Goal: Task Accomplishment & Management: Complete application form

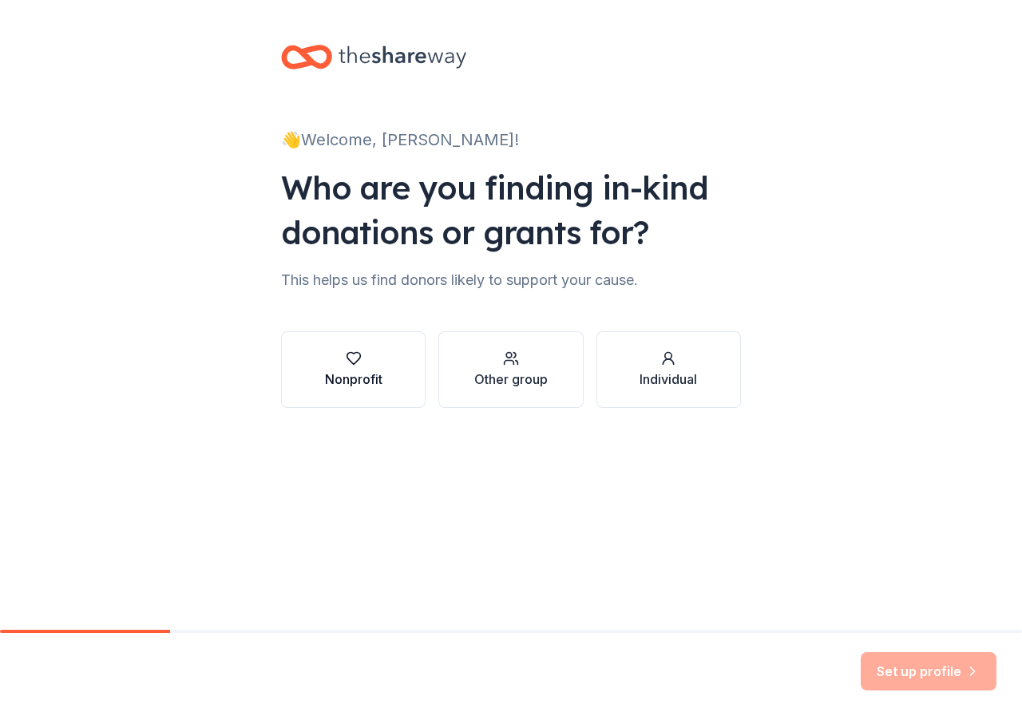
click at [342, 385] on div "Nonprofit" at bounding box center [353, 379] width 57 height 19
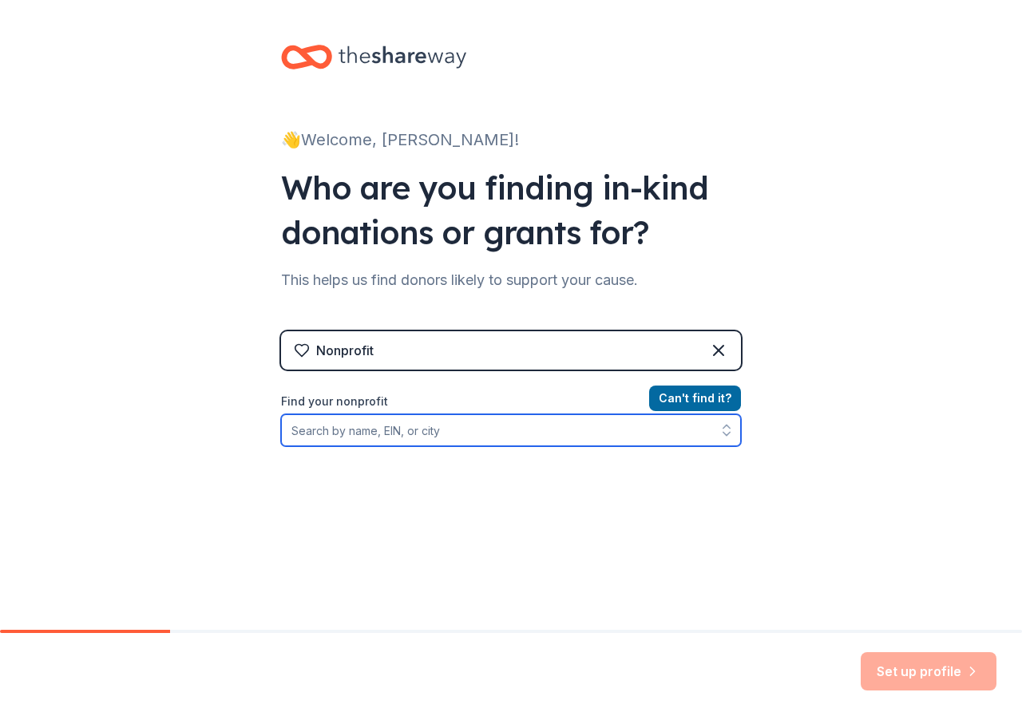
click at [513, 430] on input "Find your nonprofit" at bounding box center [511, 430] width 460 height 32
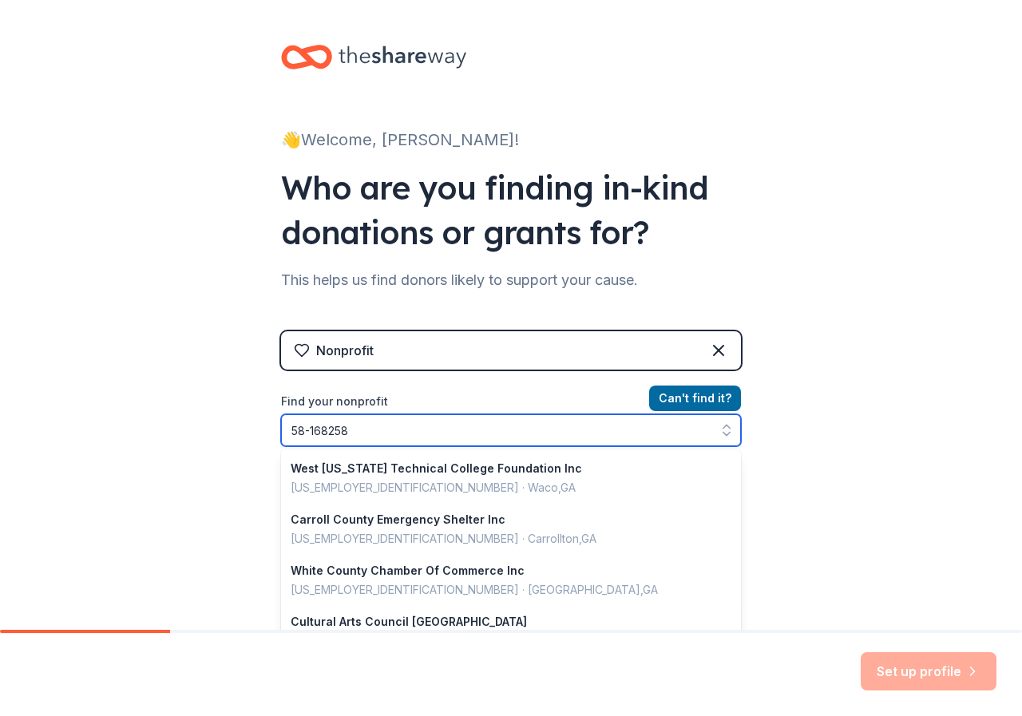
type input "58-1682584"
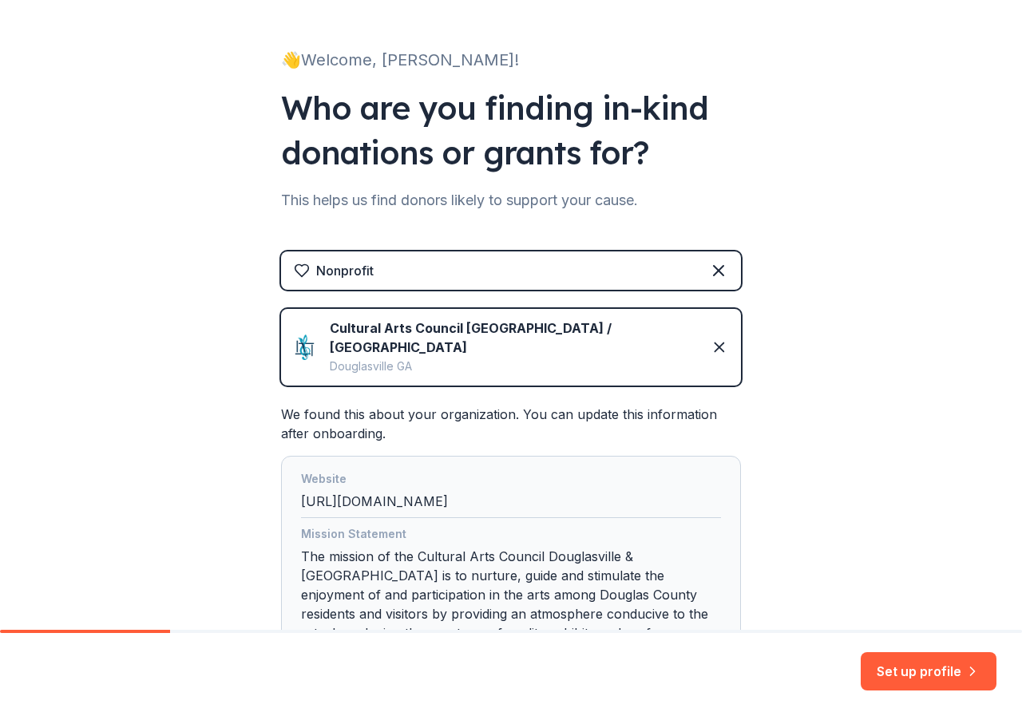
scroll to position [239, 0]
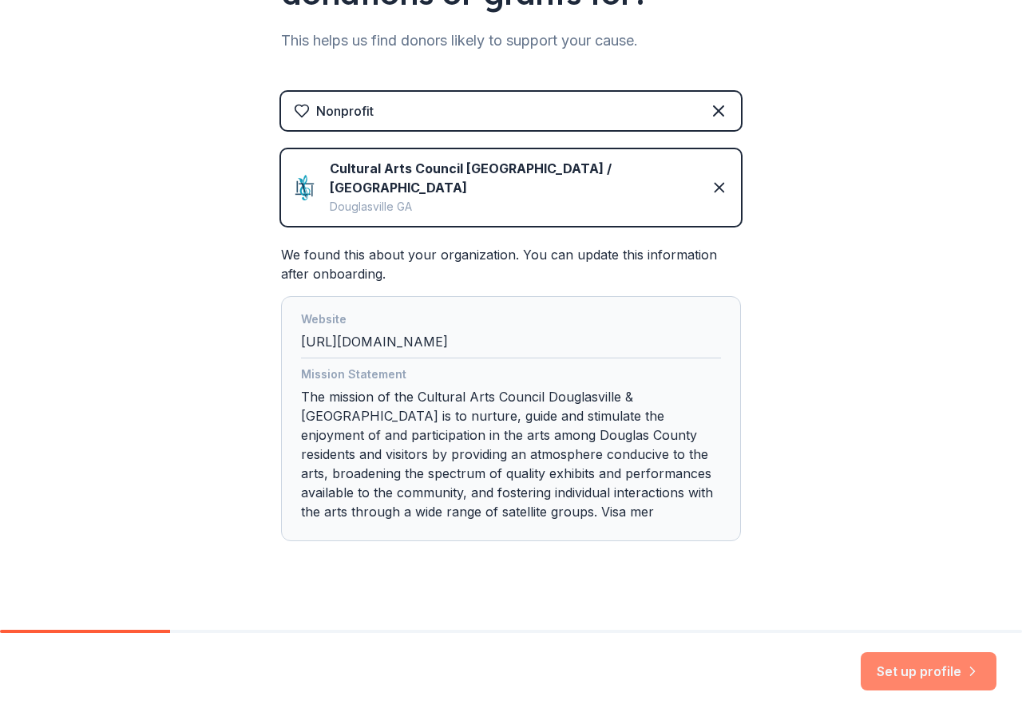
click at [909, 667] on button "Set up profile" at bounding box center [928, 671] width 136 height 38
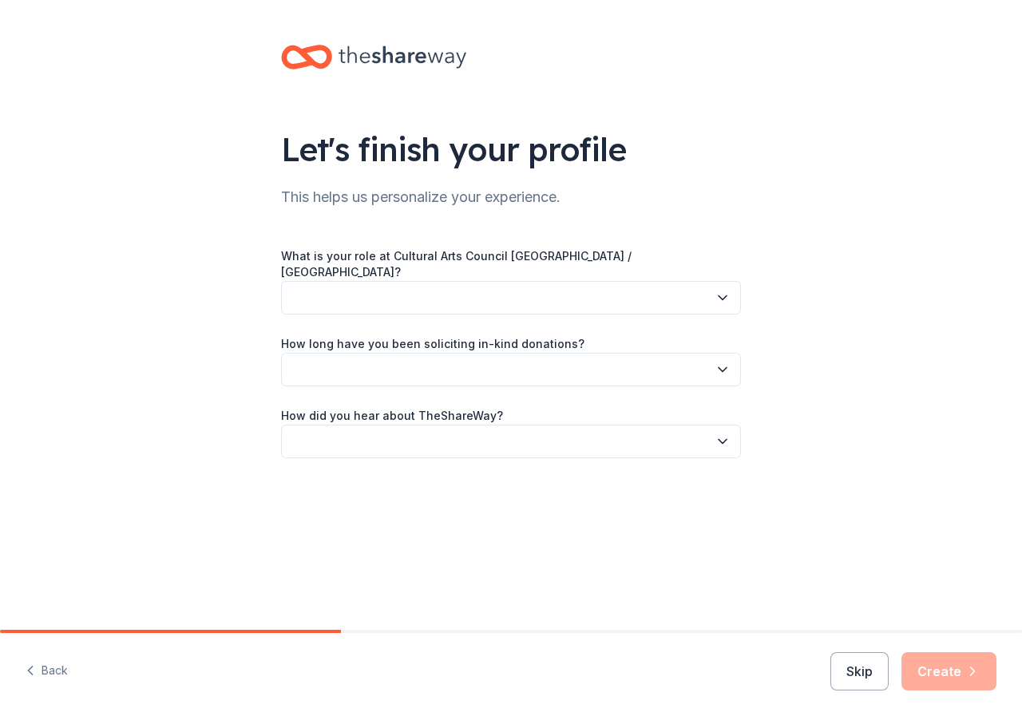
click at [651, 281] on button "button" at bounding box center [511, 298] width 460 height 34
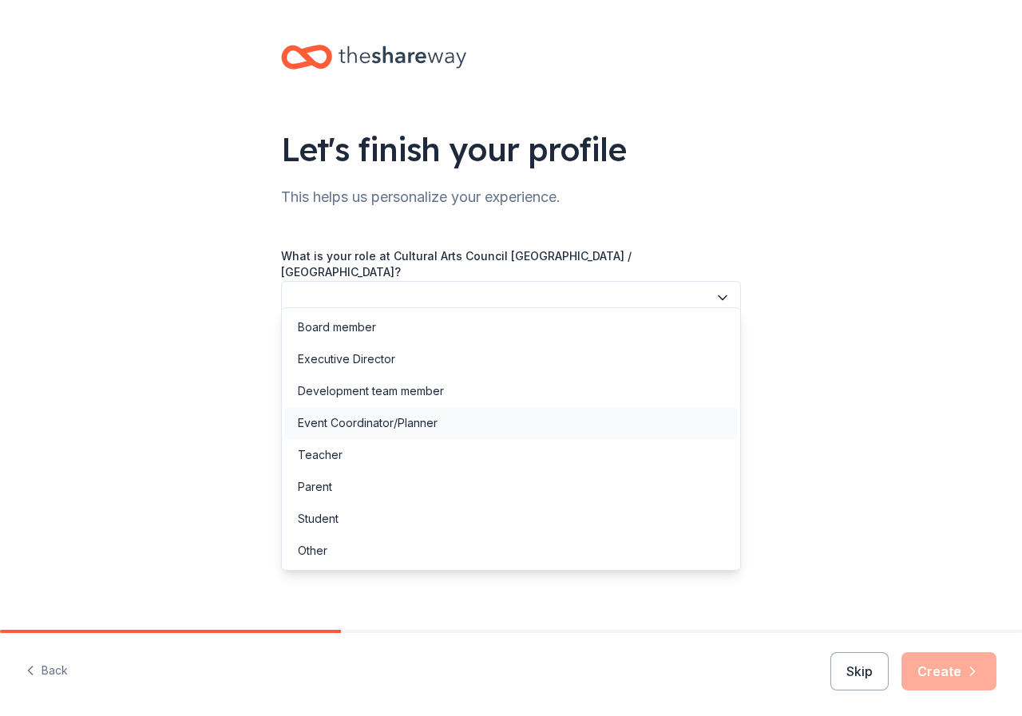
click at [407, 417] on div "Event Coordinator/Planner" at bounding box center [368, 422] width 140 height 19
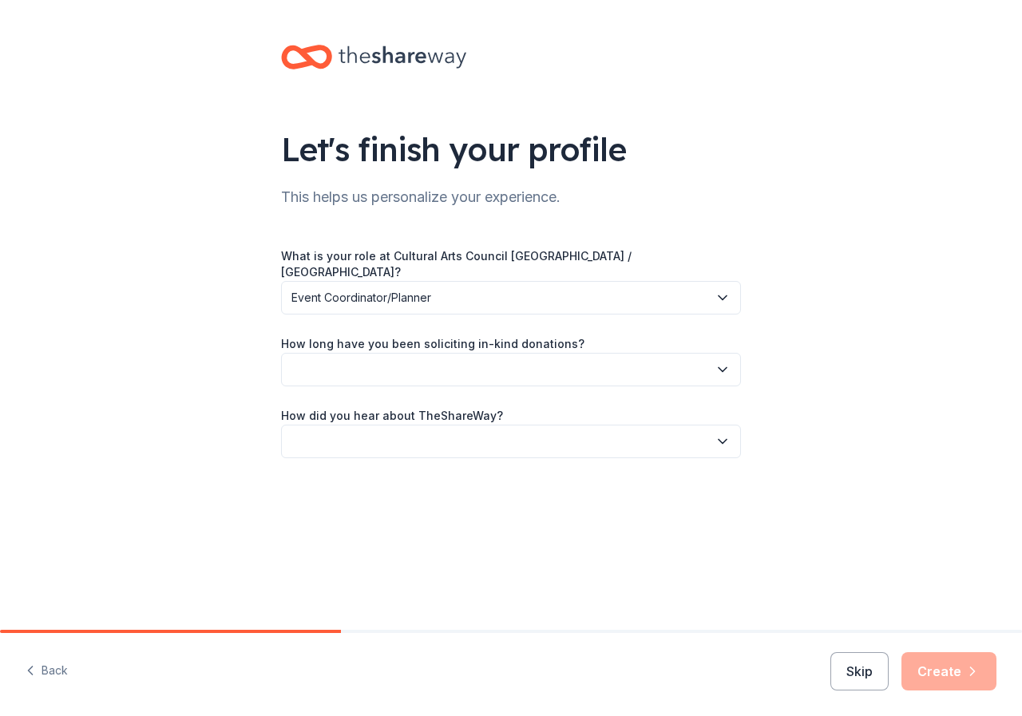
click at [437, 364] on button "button" at bounding box center [511, 370] width 460 height 34
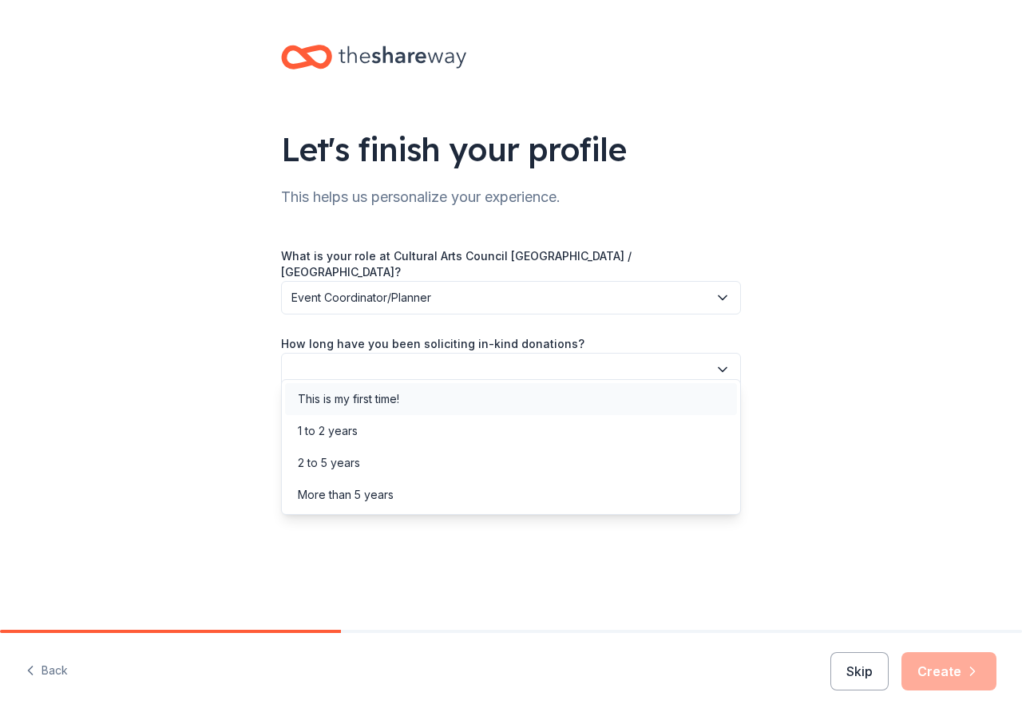
click at [385, 397] on div "This is my first time!" at bounding box center [348, 398] width 101 height 19
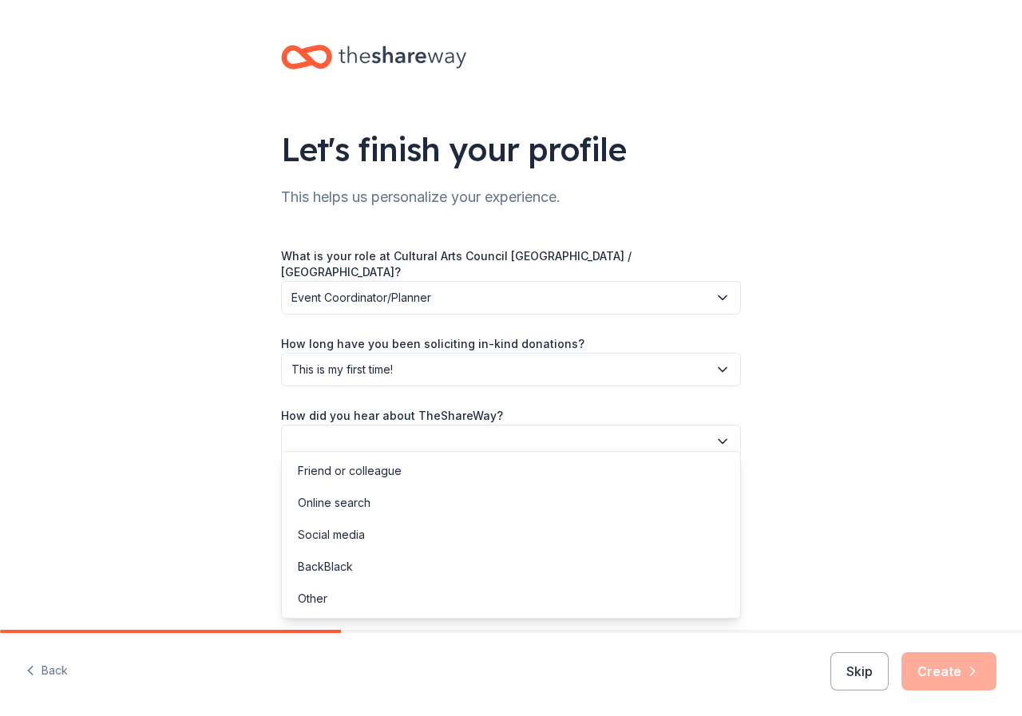
click at [390, 428] on button "button" at bounding box center [511, 442] width 460 height 34
click at [474, 496] on div "Online search" at bounding box center [511, 503] width 452 height 32
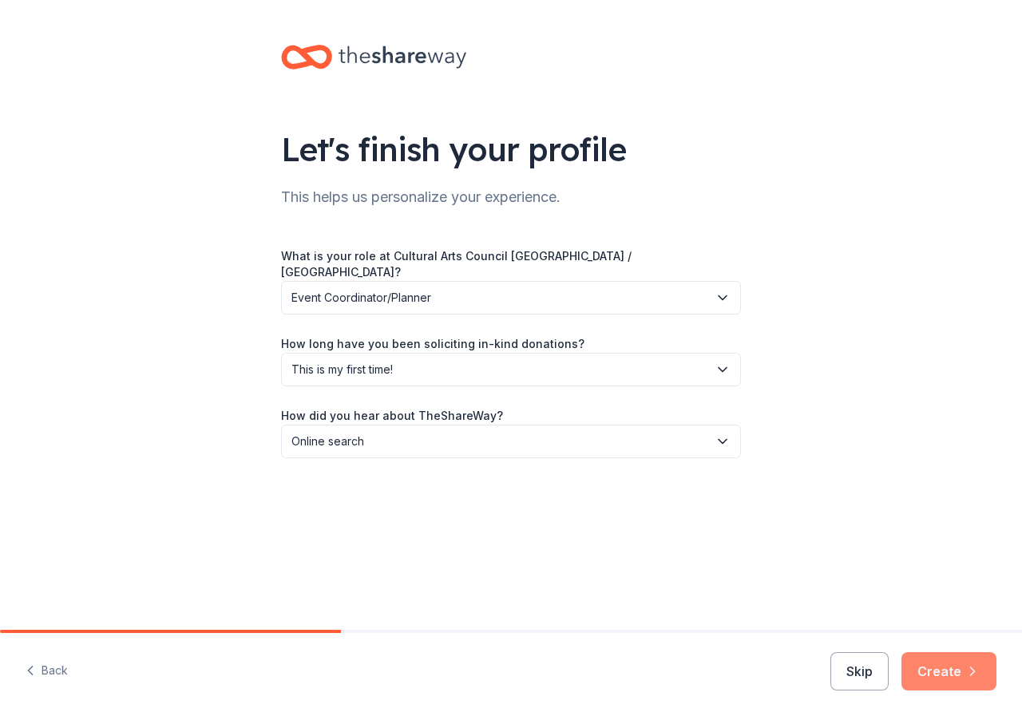
click at [935, 664] on button "Create" at bounding box center [948, 671] width 95 height 38
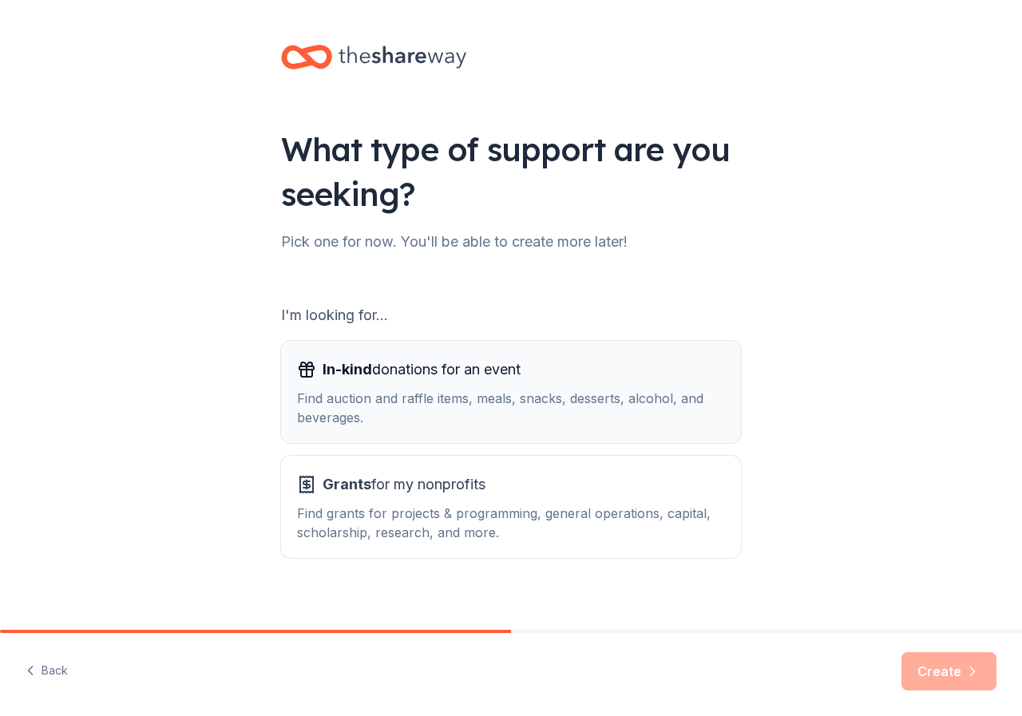
click at [551, 417] on div "Find auction and raffle items, meals, snacks, desserts, alcohol, and beverages." at bounding box center [511, 408] width 428 height 38
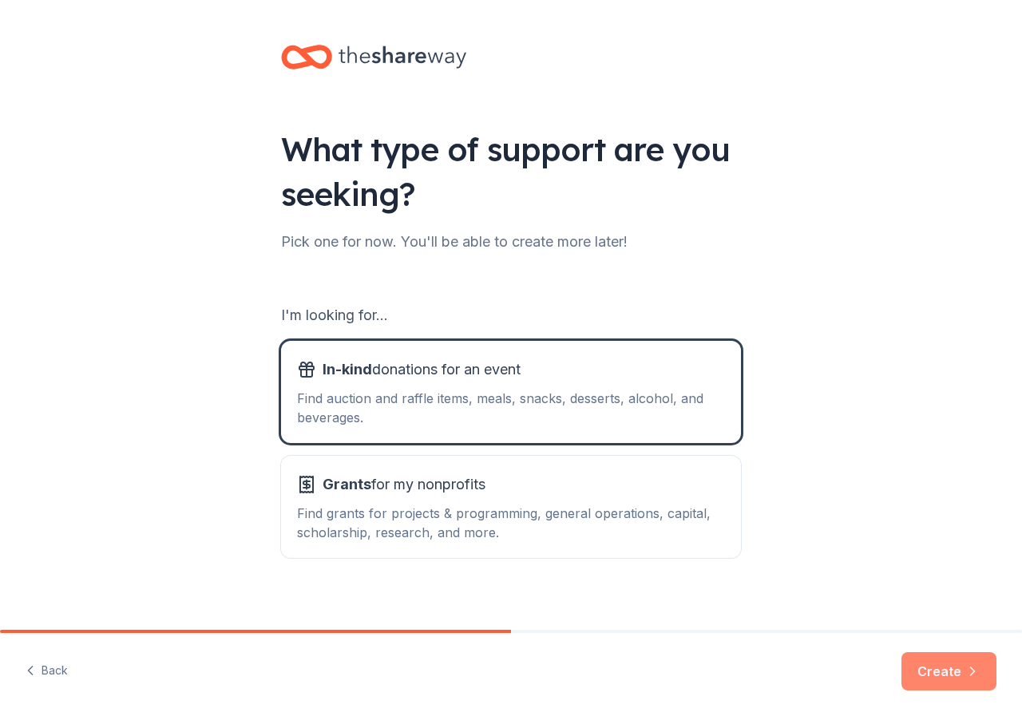
click at [949, 667] on button "Create" at bounding box center [948, 671] width 95 height 38
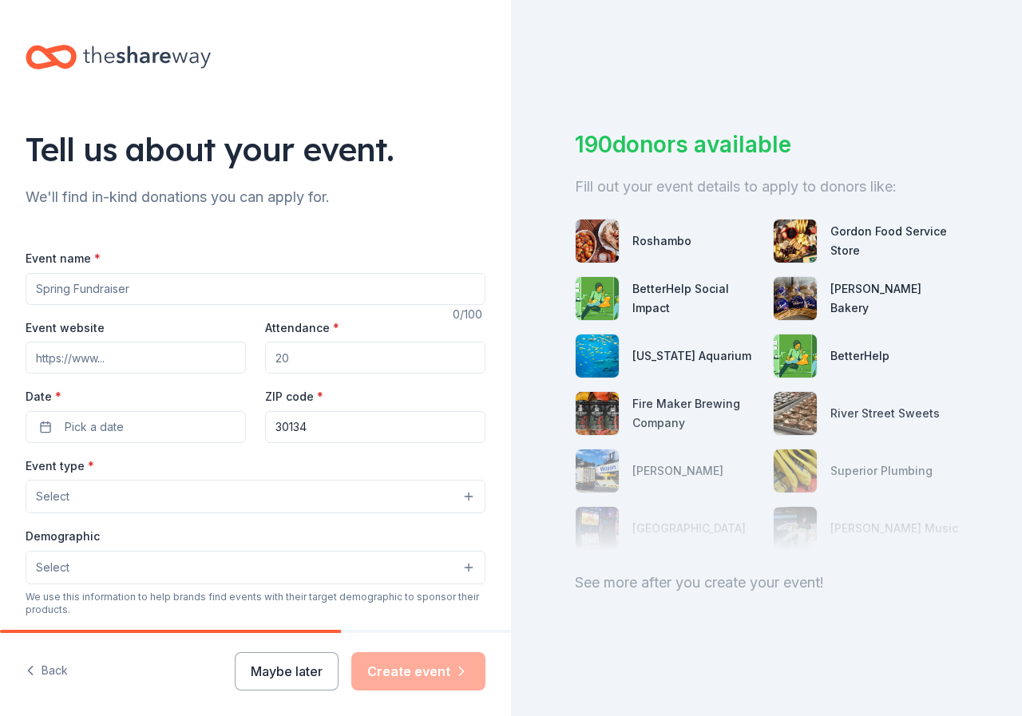
click at [339, 297] on input "Event name *" at bounding box center [256, 289] width 460 height 32
type input "Annual Gala and Auction"
click at [147, 364] on input "Event website" at bounding box center [136, 358] width 220 height 32
paste input "https://artsdouglas.org/gala-auction/"
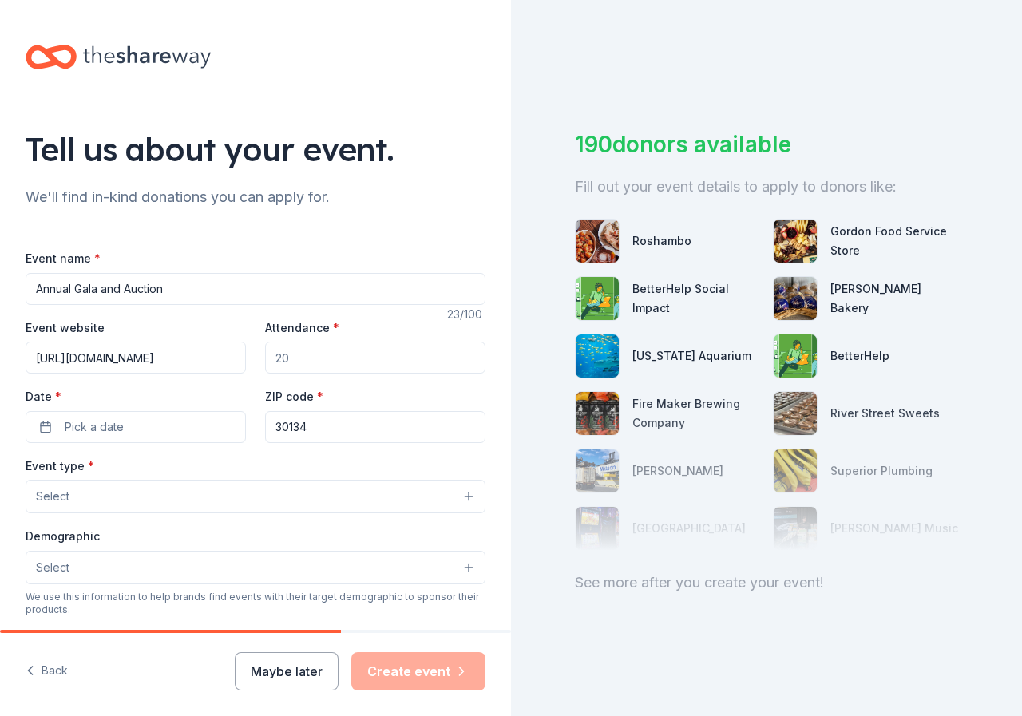
type input "https://artsdouglas.org/gala-auction/"
click at [342, 349] on input "Attendance *" at bounding box center [375, 358] width 220 height 32
type input "220"
click at [123, 438] on button "Pick a date" at bounding box center [136, 427] width 220 height 32
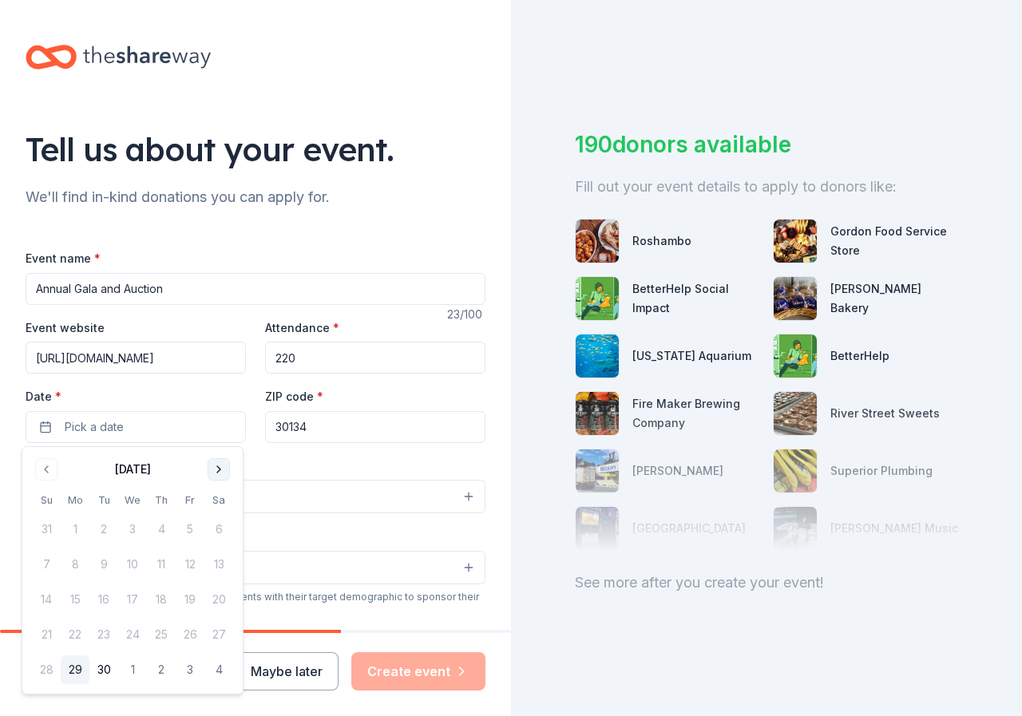
click at [225, 472] on button "Go to next month" at bounding box center [219, 469] width 22 height 22
click at [227, 468] on button "Go to next month" at bounding box center [219, 469] width 22 height 22
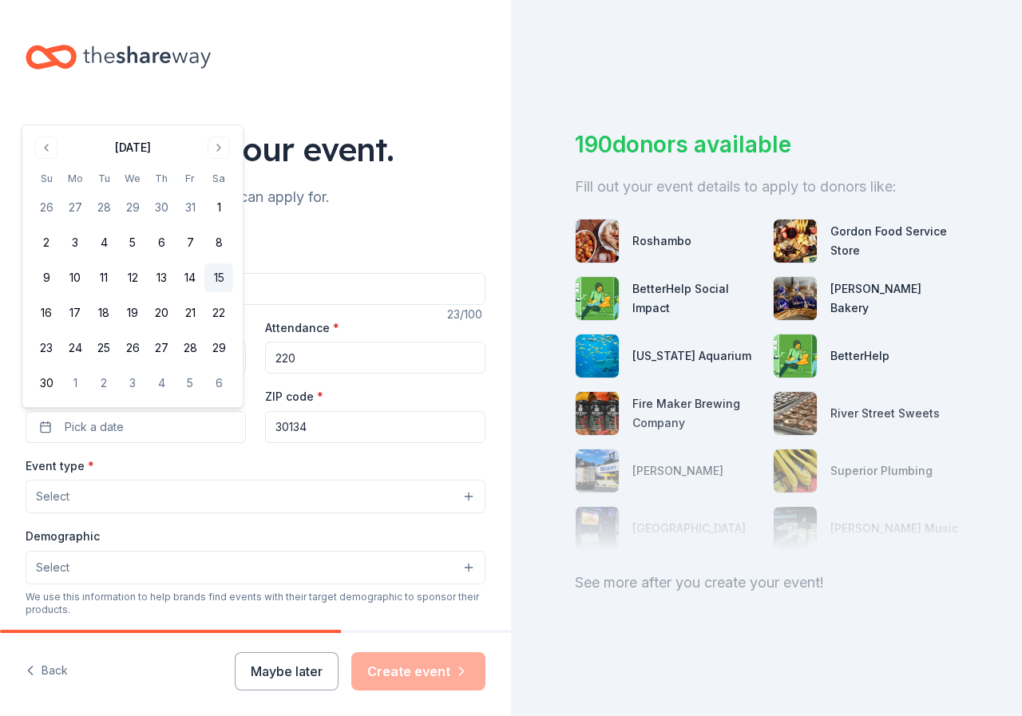
click at [213, 283] on button "15" at bounding box center [218, 277] width 29 height 29
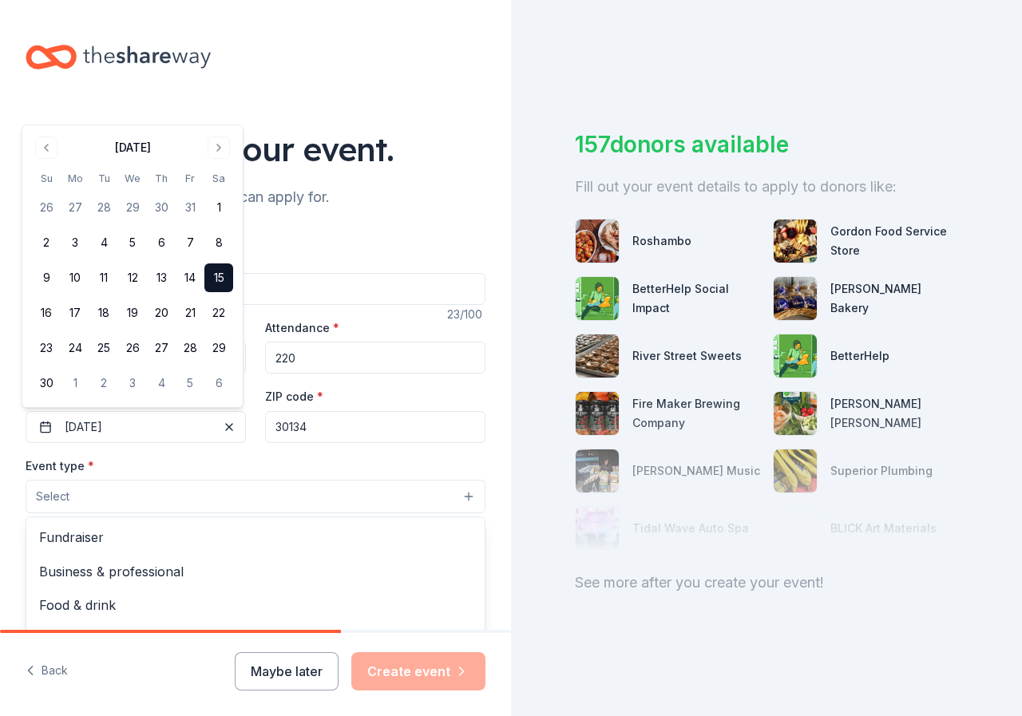
click at [331, 498] on button "Select" at bounding box center [256, 497] width 460 height 34
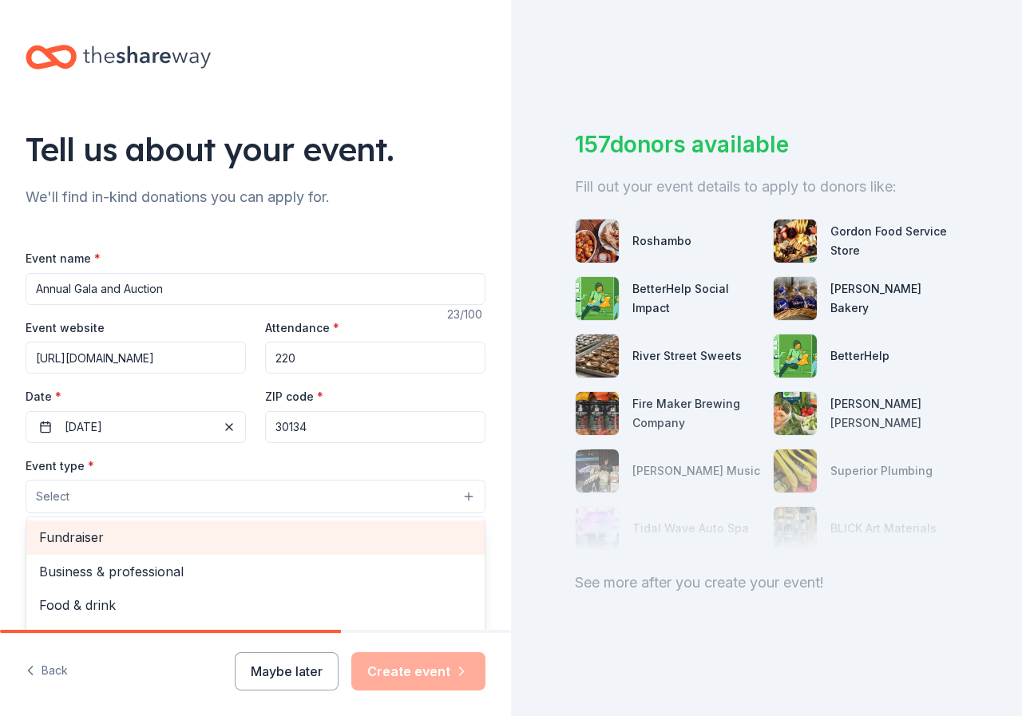
click at [128, 540] on span "Fundraiser" at bounding box center [255, 537] width 433 height 21
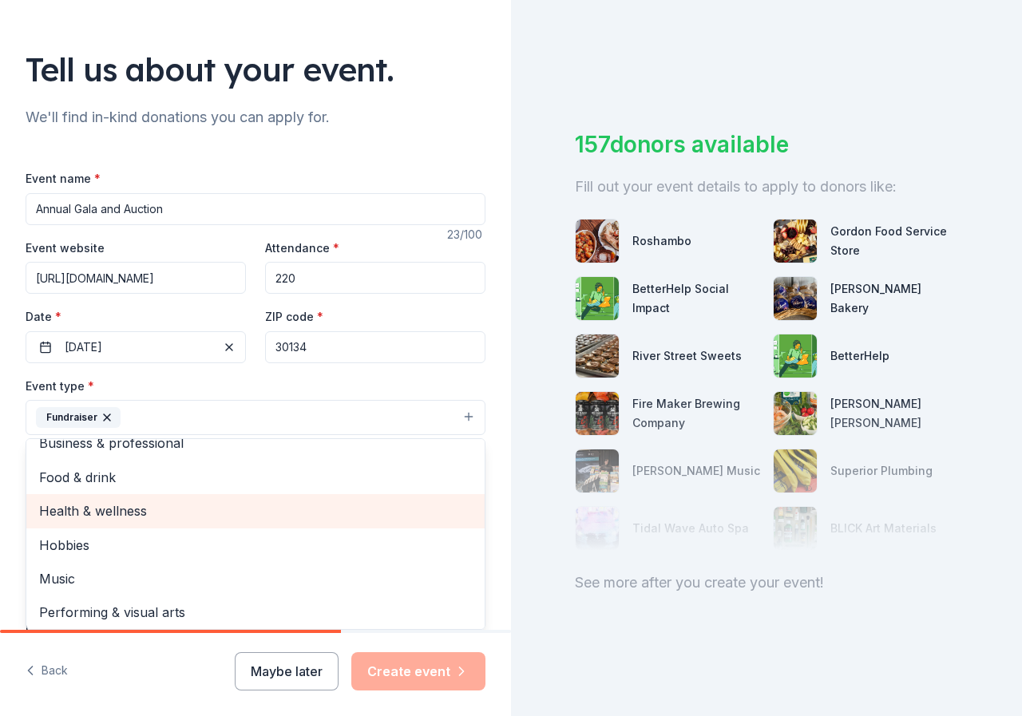
scroll to position [19, 0]
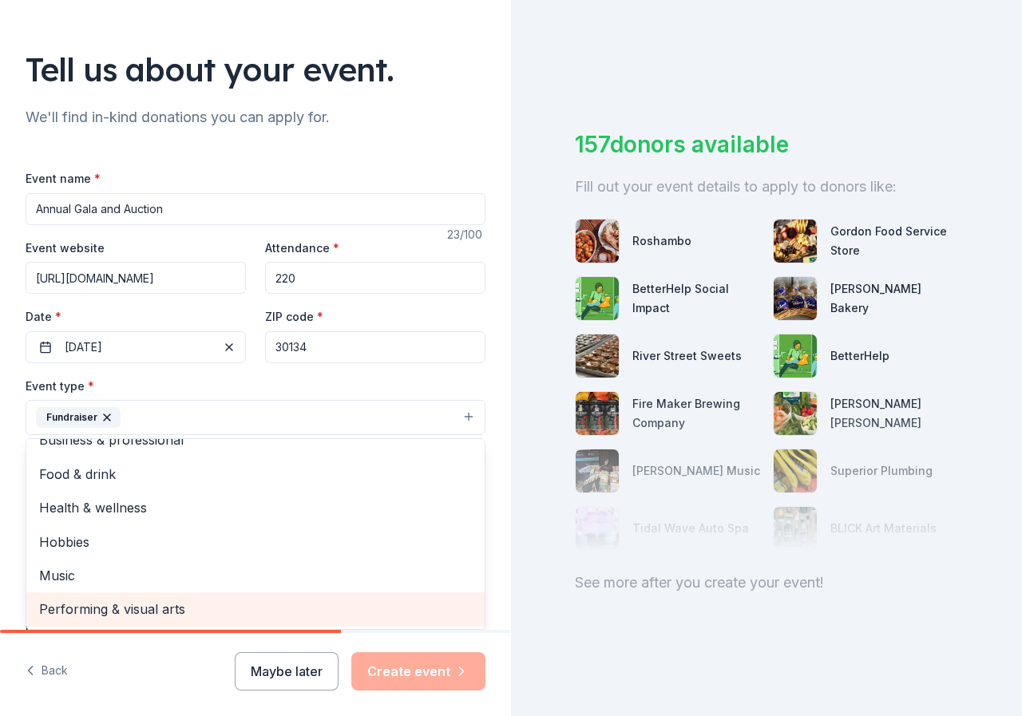
click at [157, 613] on span "Performing & visual arts" at bounding box center [255, 609] width 433 height 21
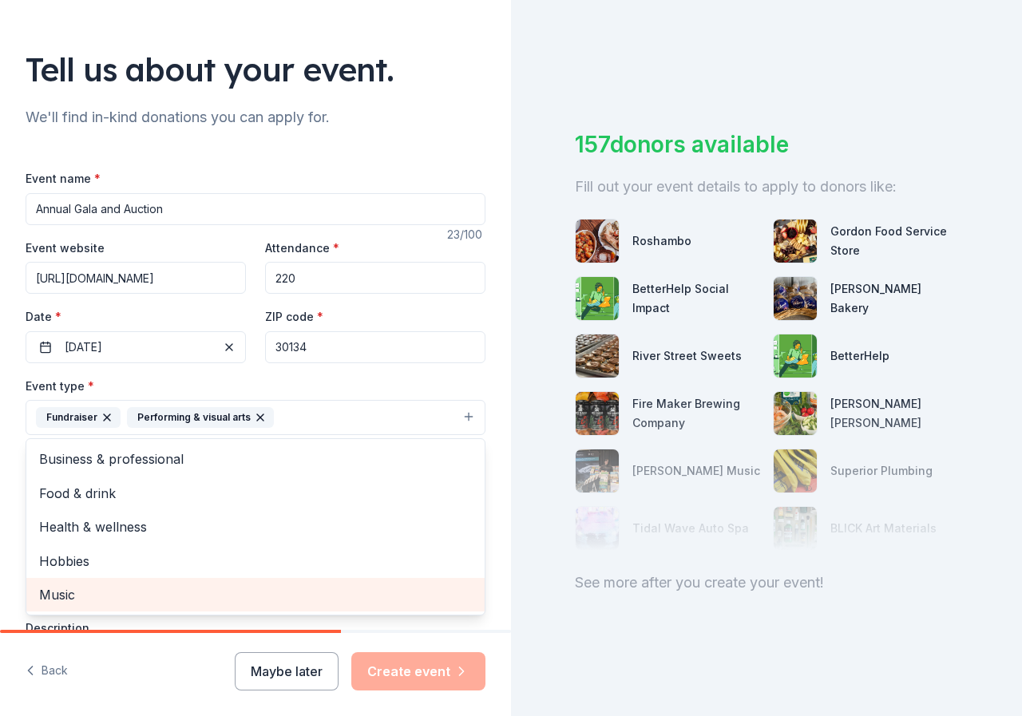
click at [136, 581] on div "Music" at bounding box center [255, 595] width 458 height 34
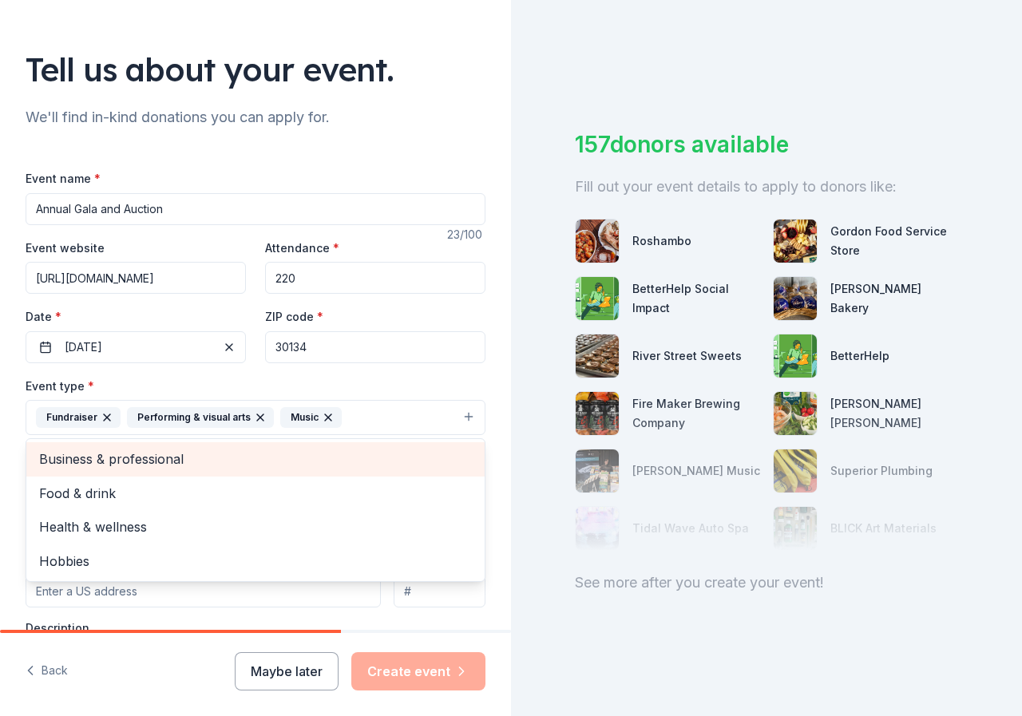
click at [151, 448] on div "Business & professional" at bounding box center [255, 459] width 458 height 34
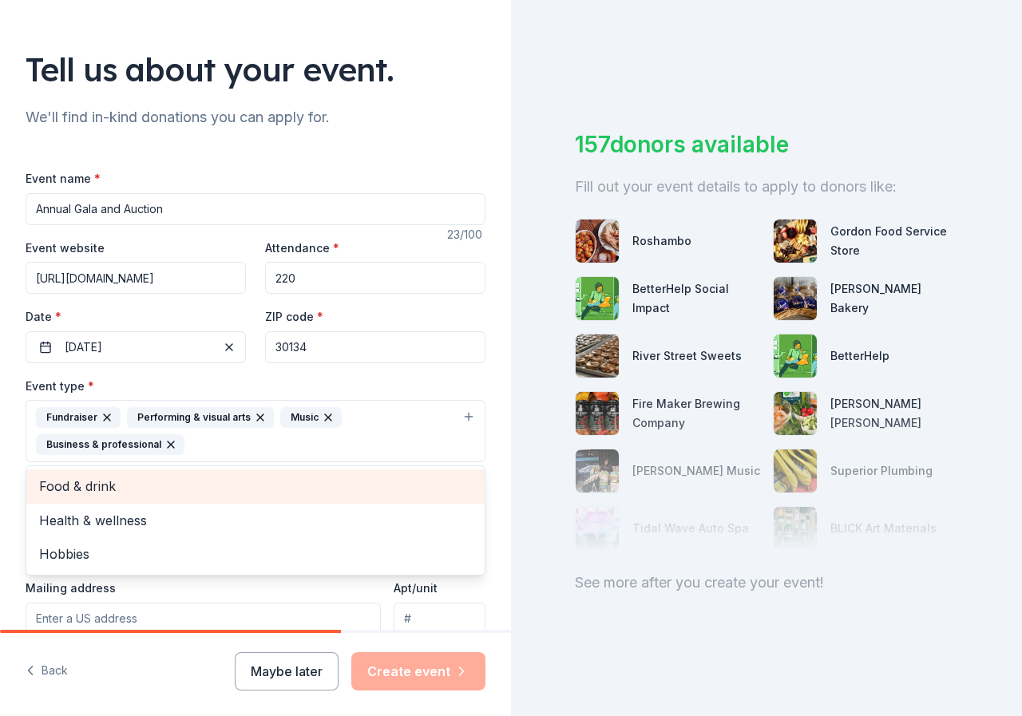
click at [120, 380] on div "Event type * Fundraiser Performing & visual arts Music Business & professional …" at bounding box center [256, 419] width 460 height 87
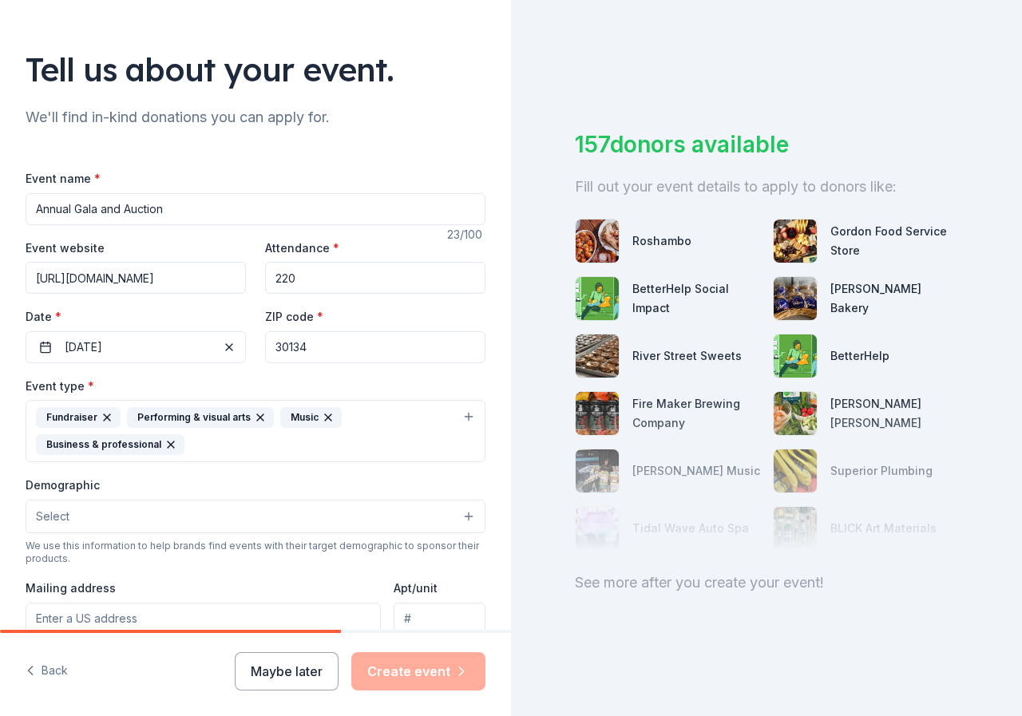
click at [164, 445] on icon "button" at bounding box center [170, 444] width 13 height 13
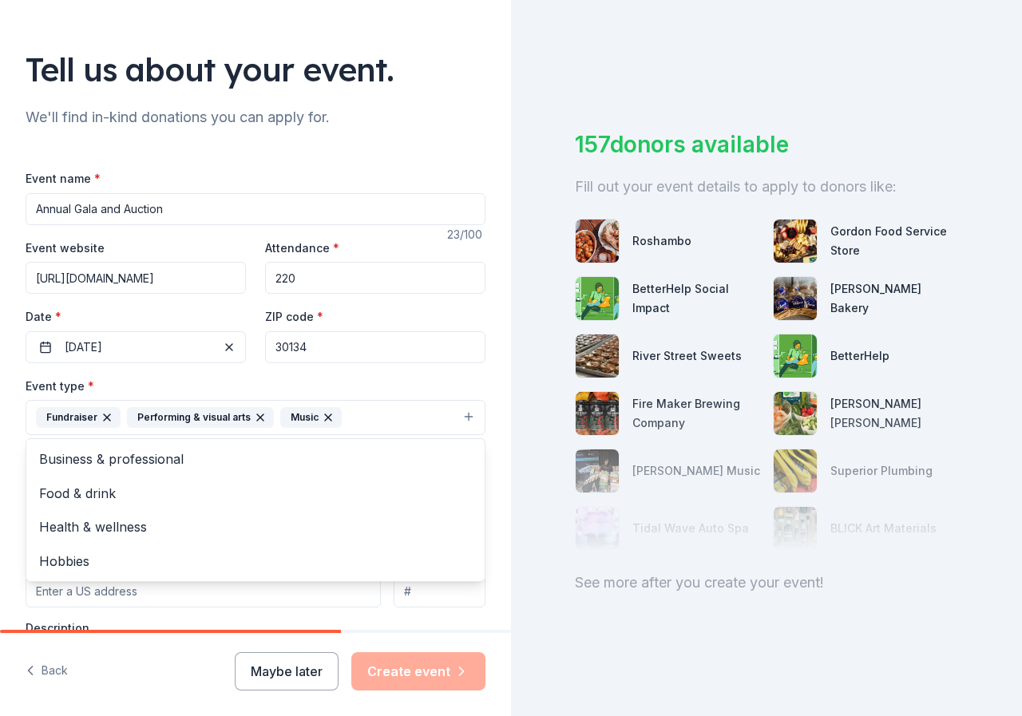
click at [122, 377] on div "Event type * Fundraiser Performing & visual arts Music Business & professional …" at bounding box center [256, 406] width 460 height 60
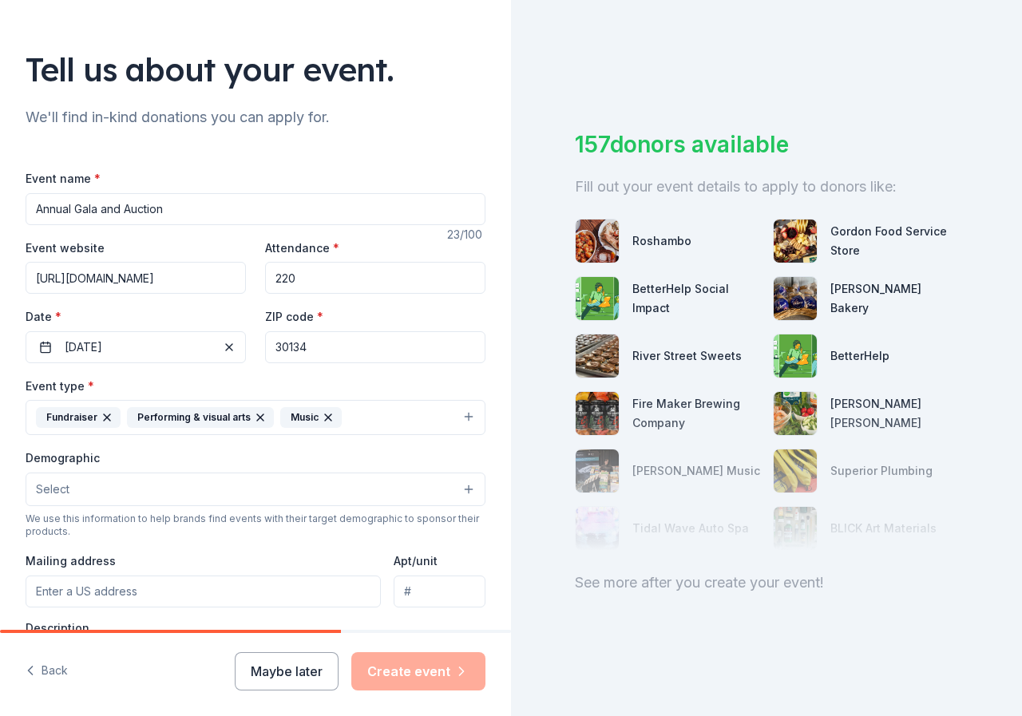
click at [452, 425] on button "Fundraiser Performing & visual arts Music" at bounding box center [256, 417] width 460 height 35
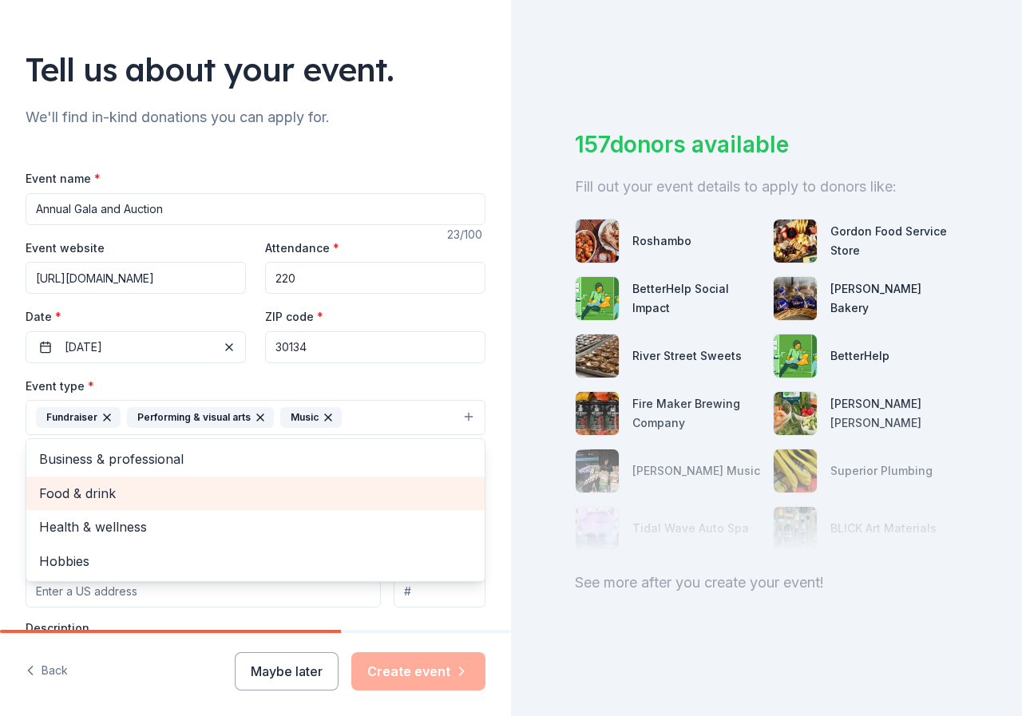
click at [87, 485] on span "Food & drink" at bounding box center [255, 493] width 433 height 21
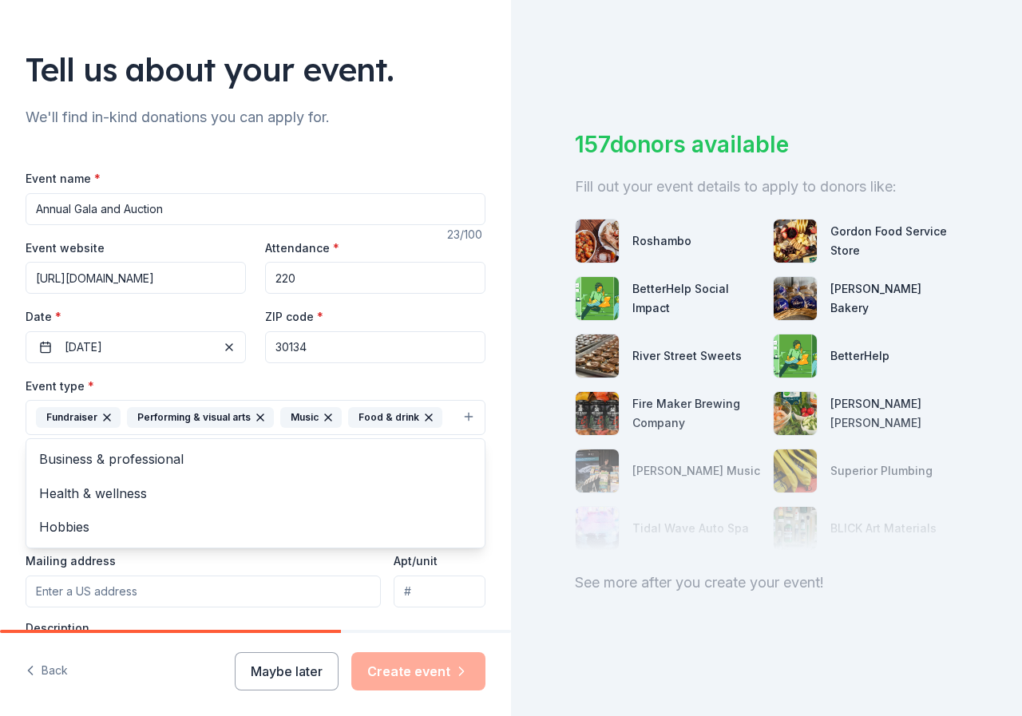
click at [238, 386] on div "Event type * Fundraiser Performing & visual arts Music Food & drink Business & …" at bounding box center [256, 406] width 460 height 60
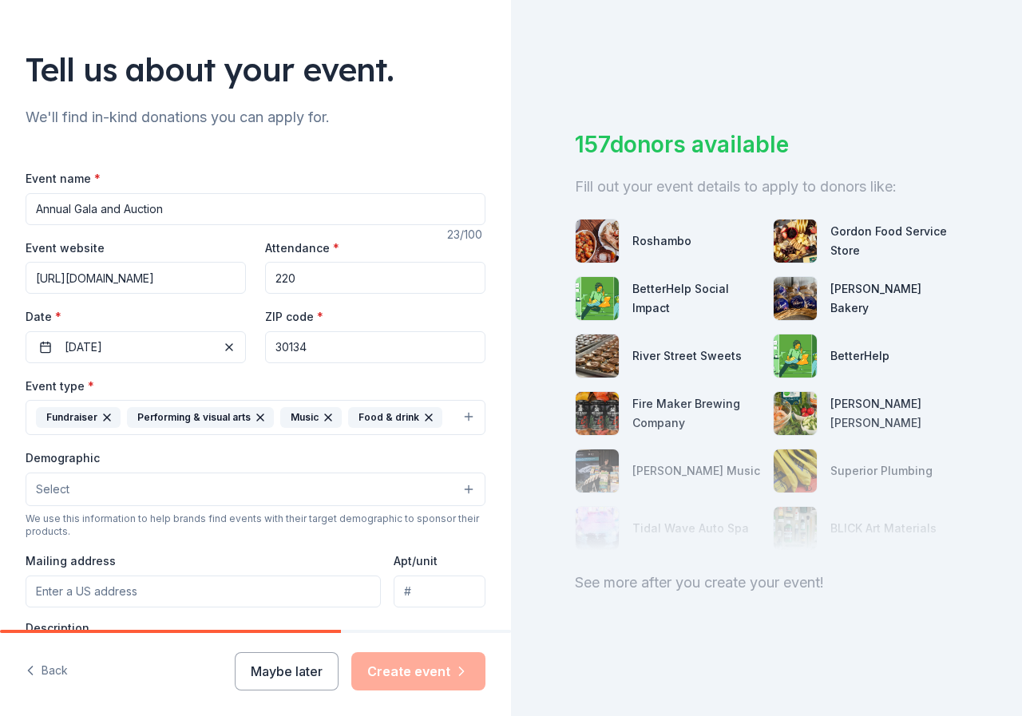
click at [173, 487] on button "Select" at bounding box center [256, 489] width 460 height 34
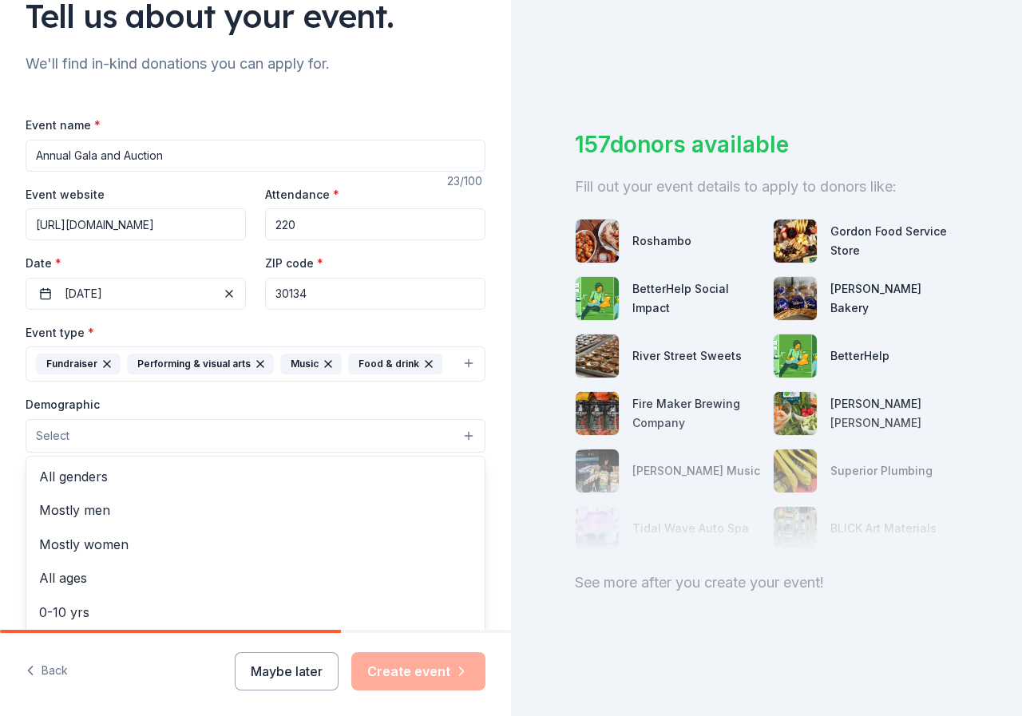
scroll to position [160, 0]
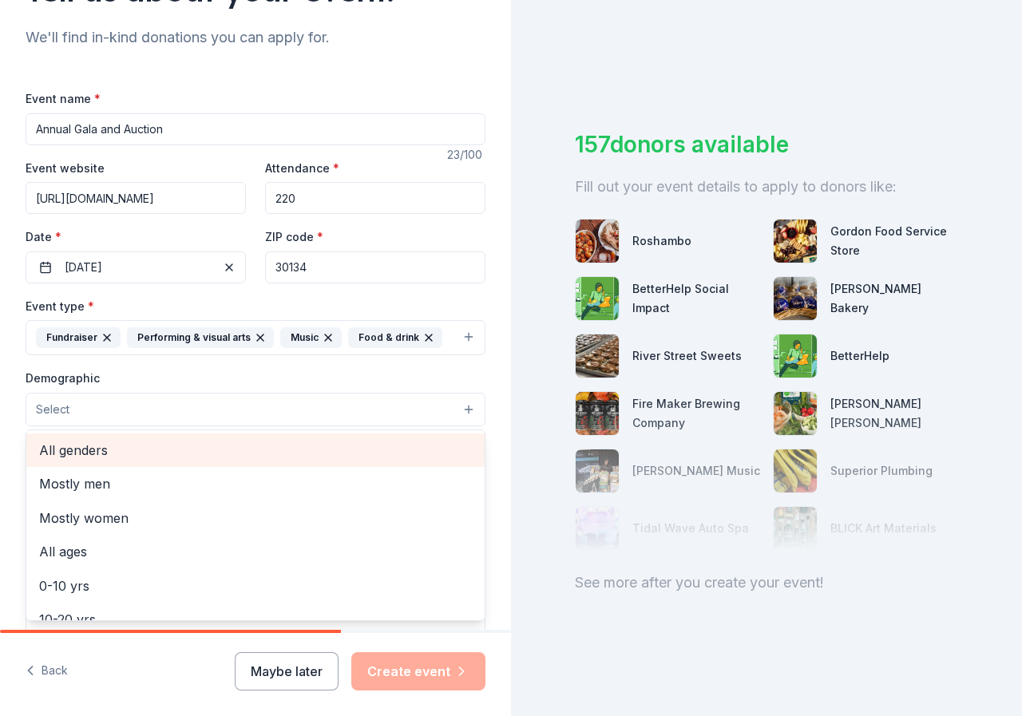
click at [117, 461] on div "All genders" at bounding box center [255, 450] width 458 height 34
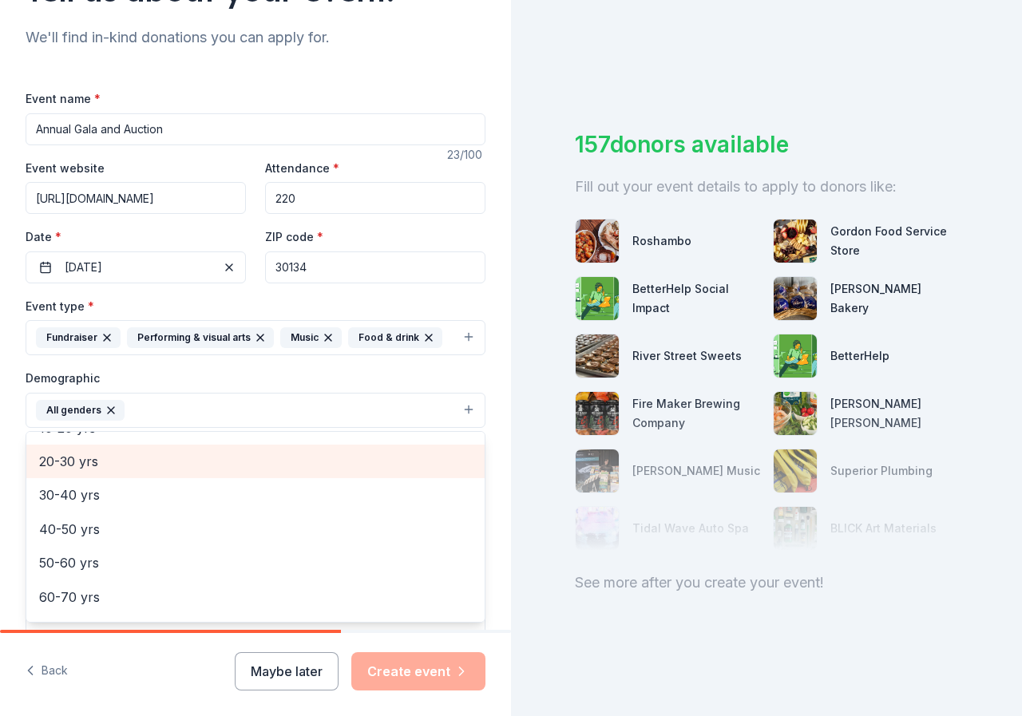
click at [110, 460] on span "20-30 yrs" at bounding box center [255, 461] width 433 height 21
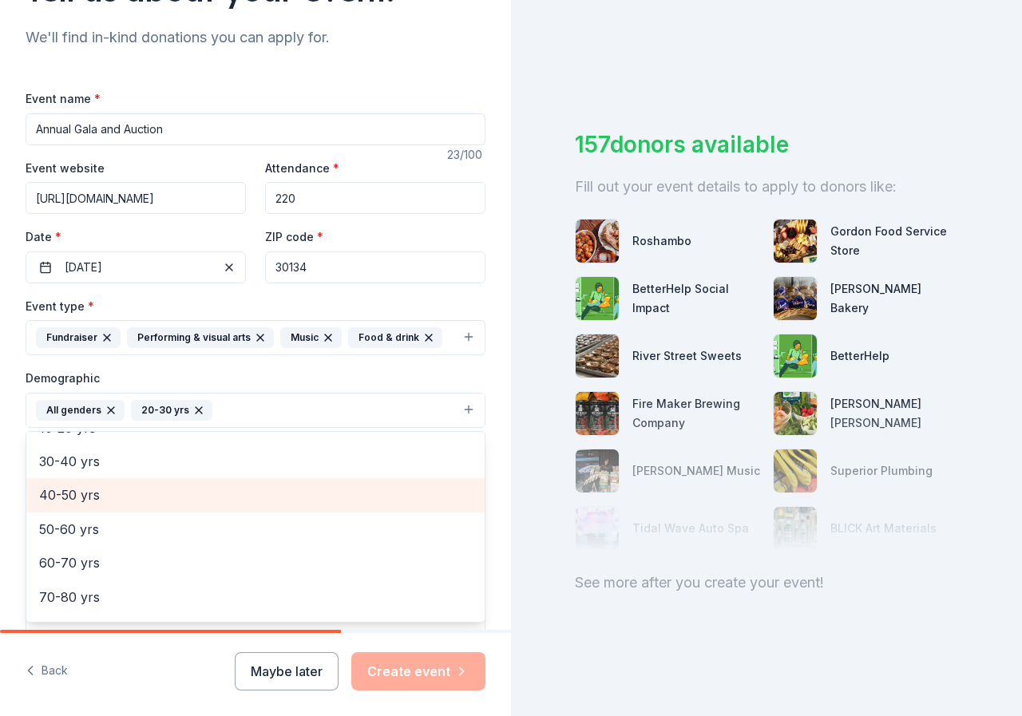
click at [108, 487] on span "40-50 yrs" at bounding box center [255, 494] width 433 height 21
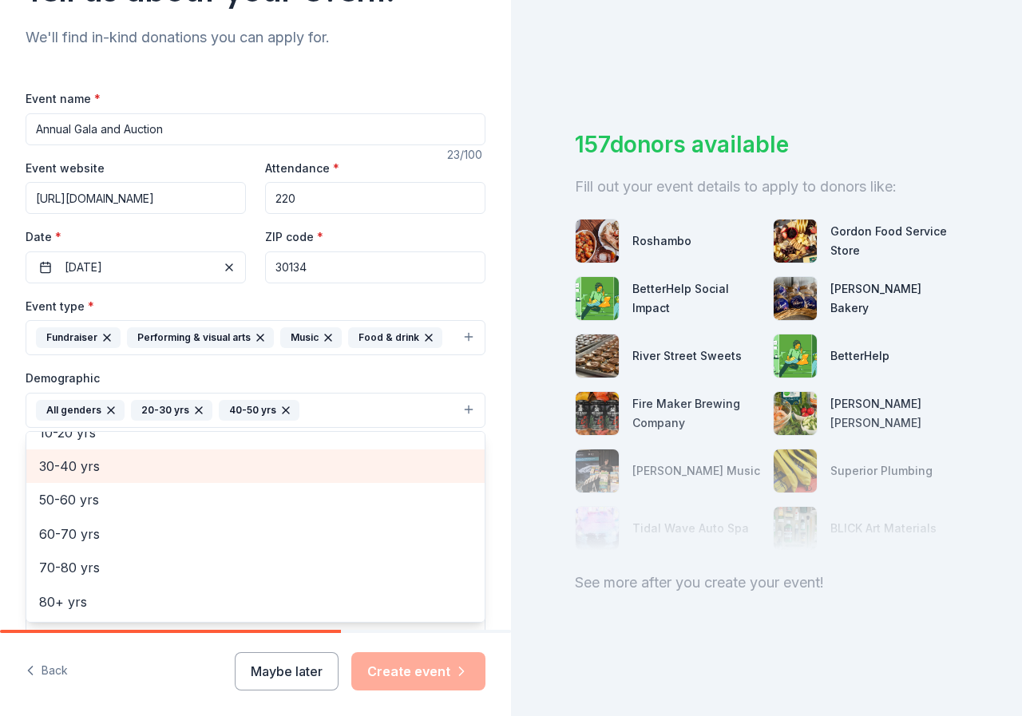
click at [108, 472] on span "30-40 yrs" at bounding box center [255, 466] width 433 height 21
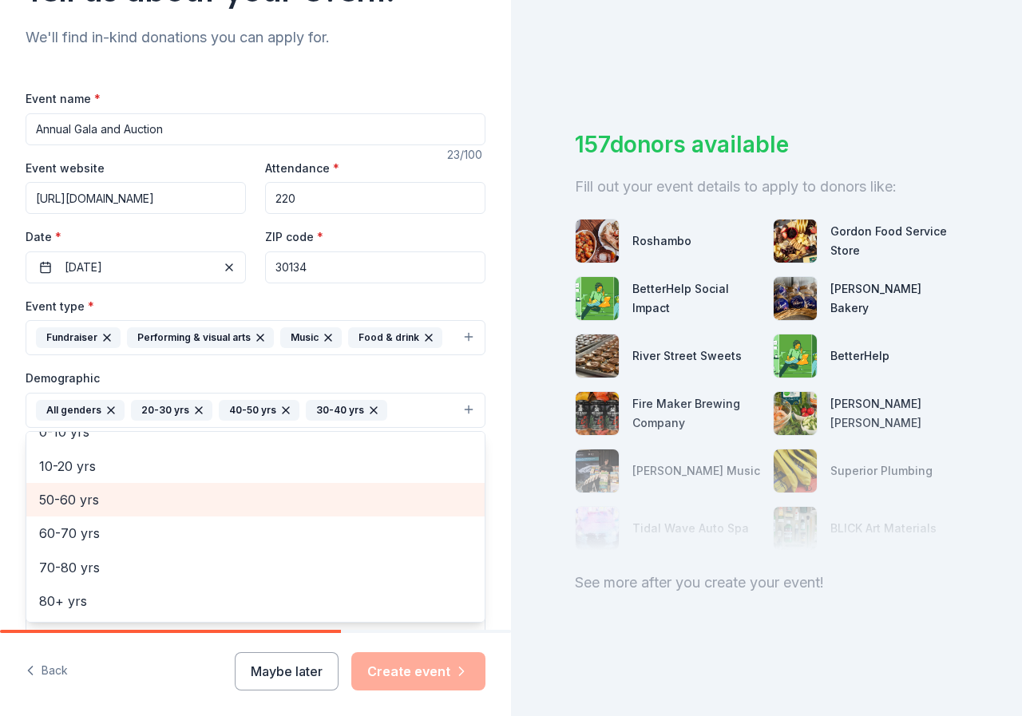
click at [105, 497] on span "50-60 yrs" at bounding box center [255, 499] width 433 height 21
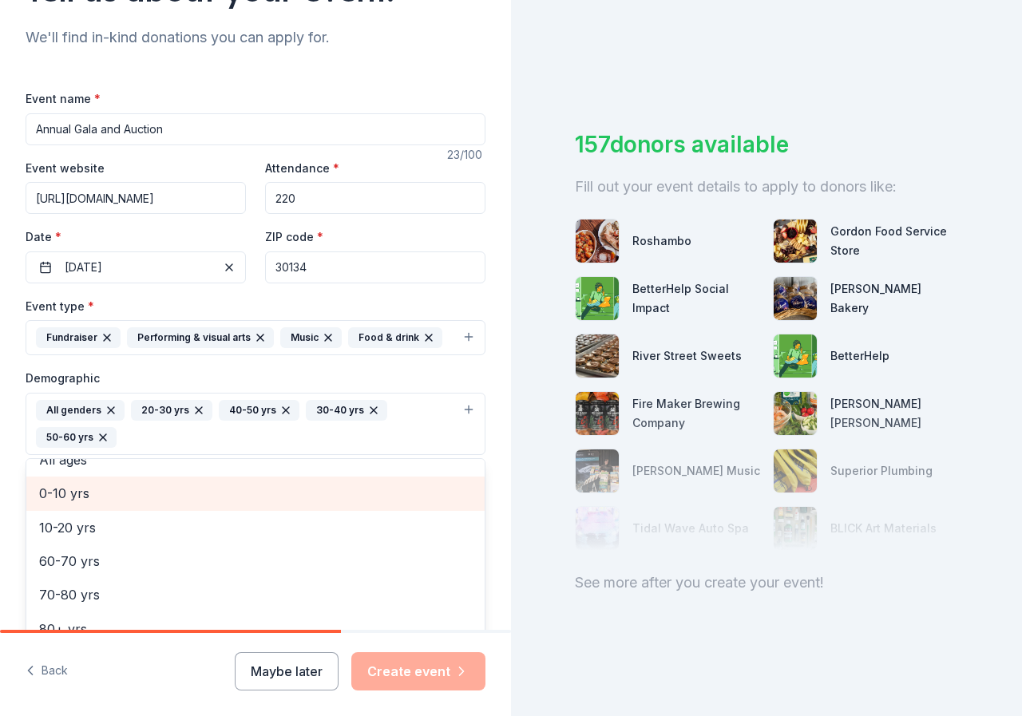
scroll to position [87, 0]
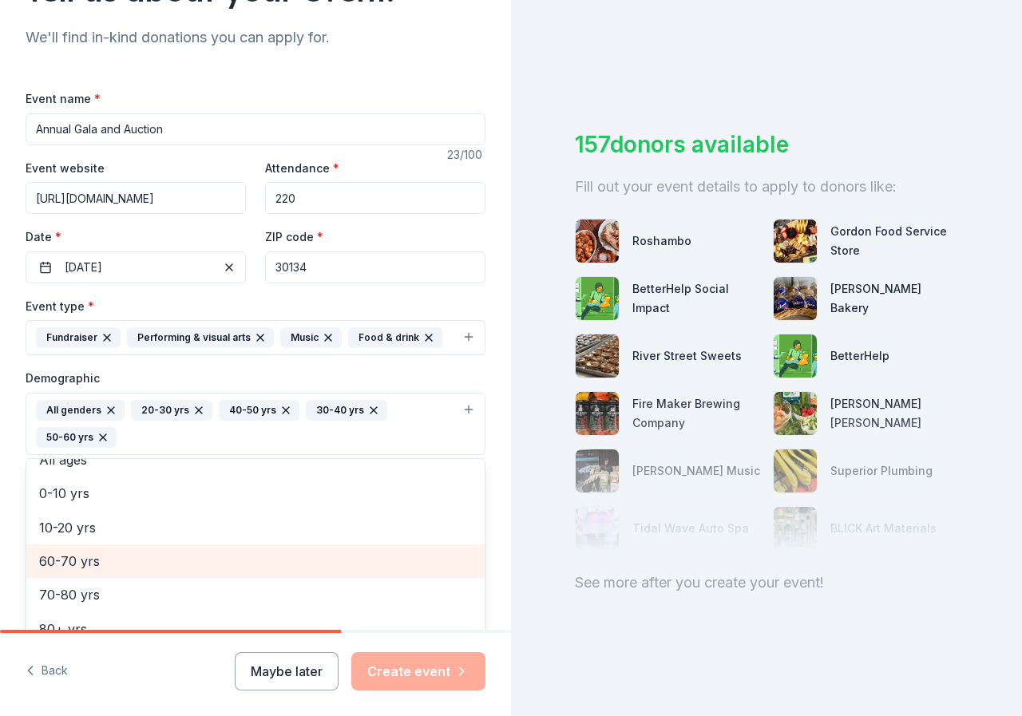
click at [101, 568] on span "60-70 yrs" at bounding box center [255, 561] width 433 height 21
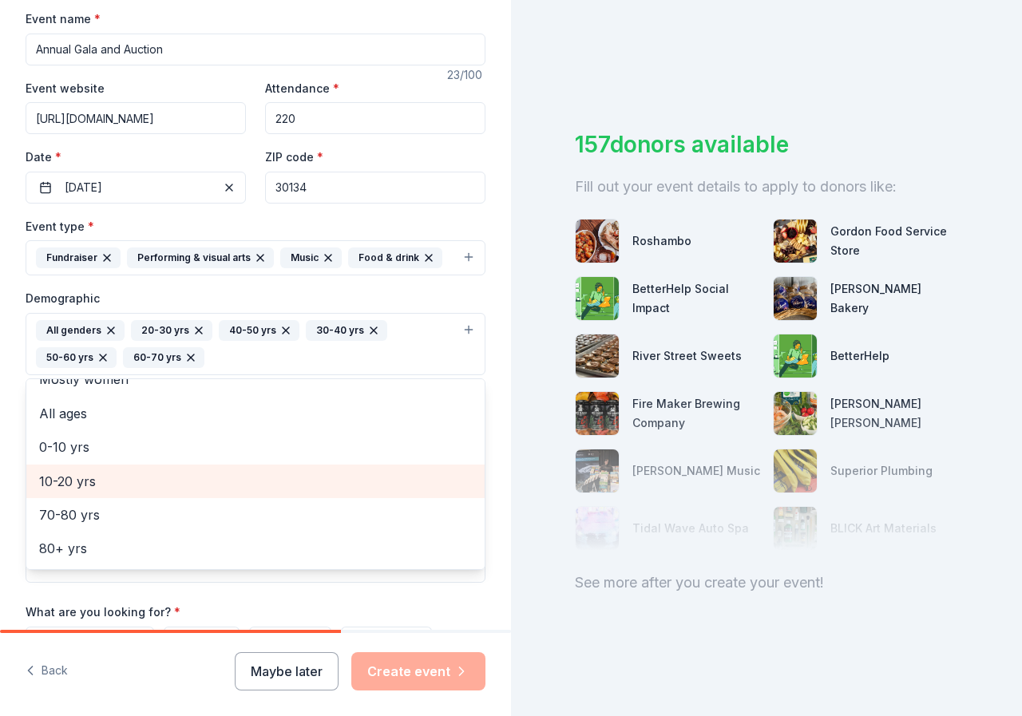
click at [156, 578] on div "Event type * Fundraiser Performing & visual arts Music Food & drink Demographic…" at bounding box center [256, 399] width 460 height 366
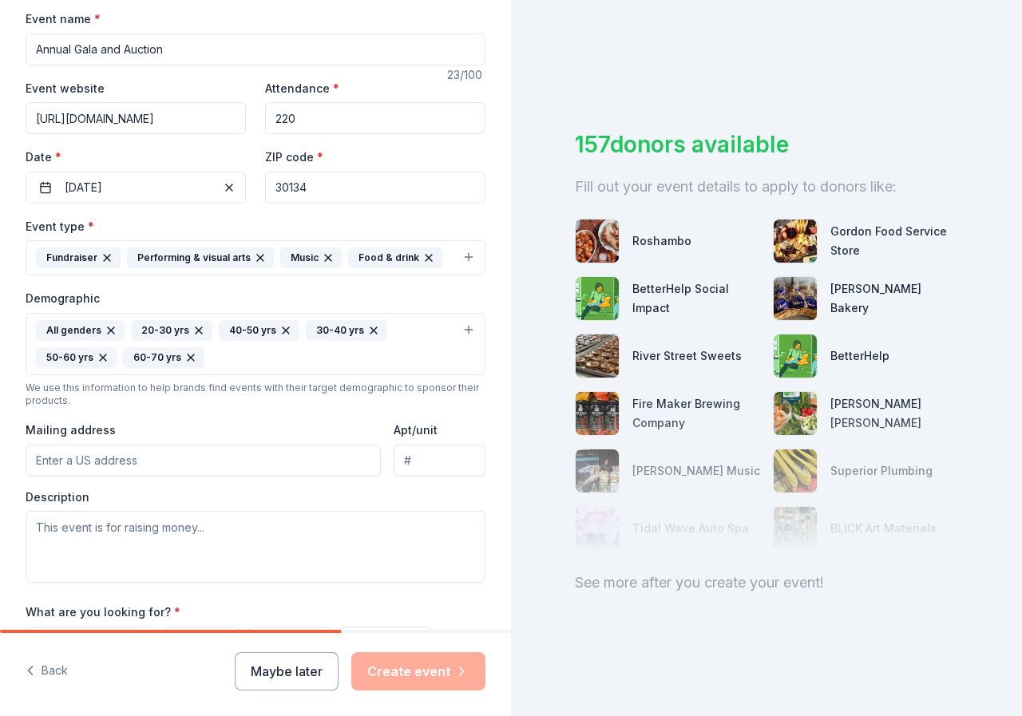
click at [120, 463] on input "Mailing address" at bounding box center [203, 461] width 355 height 32
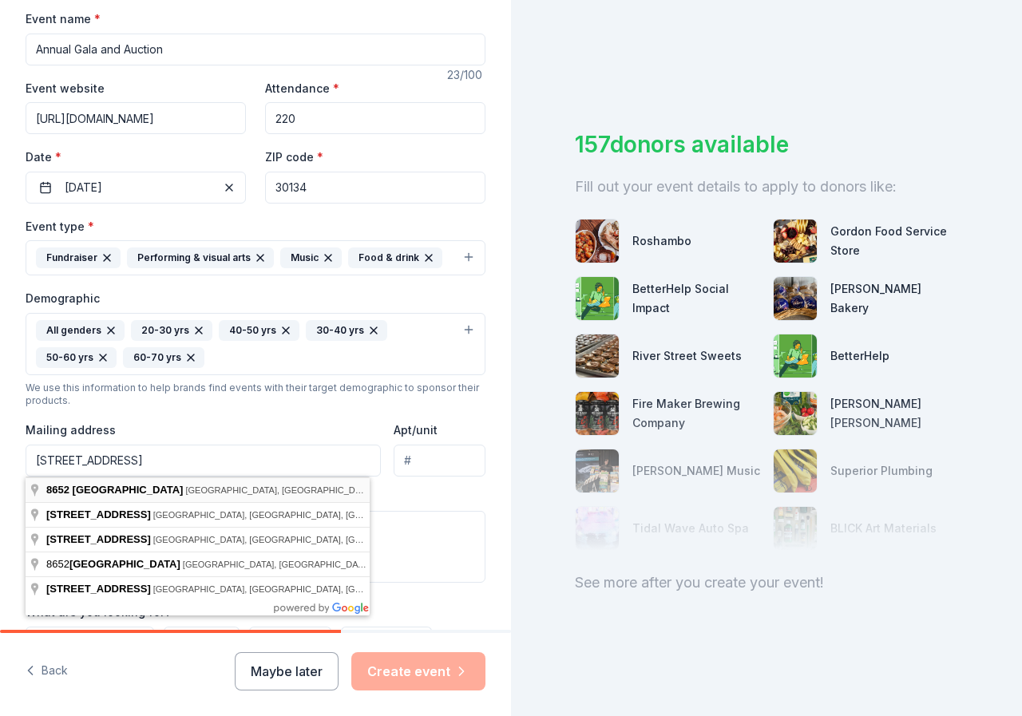
type input "8652 Campbellton Street, Douglasville, GA, 30134"
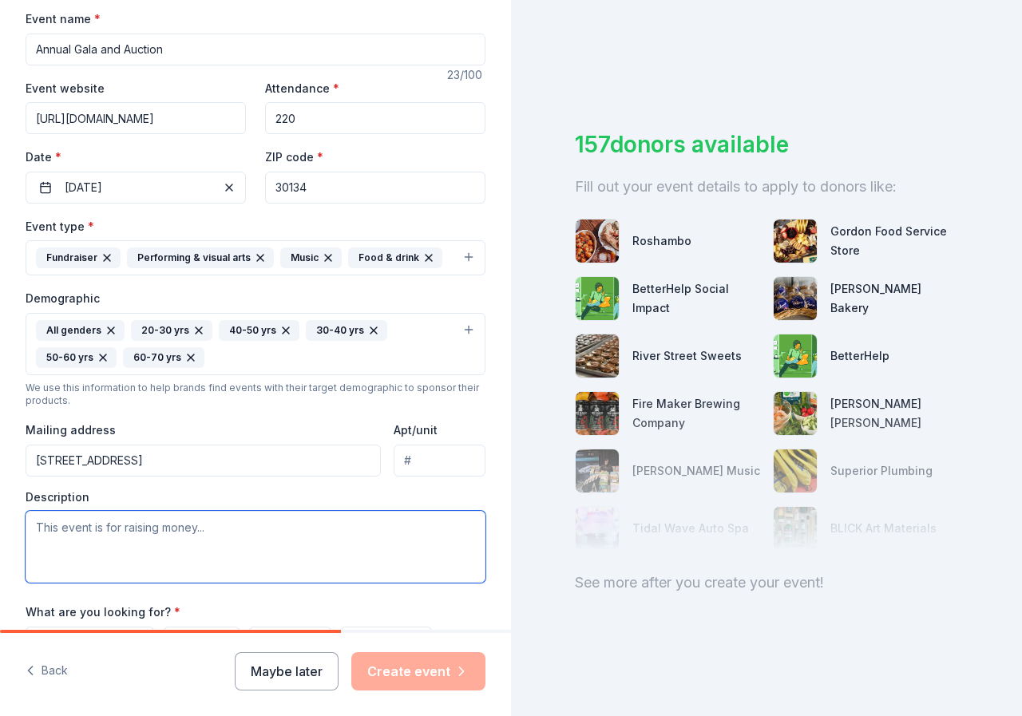
click at [255, 540] on textarea at bounding box center [256, 547] width 460 height 72
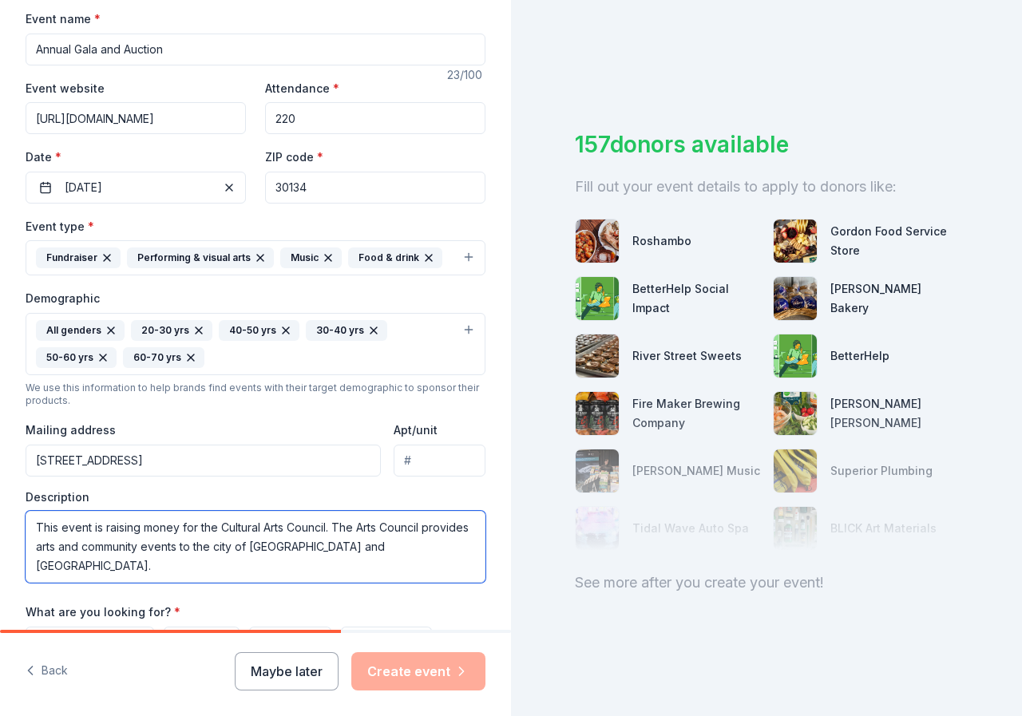
click at [323, 553] on textarea "This event is raising money for the Cultural Arts Council. The Arts Council pro…" at bounding box center [256, 547] width 460 height 72
click at [145, 568] on textarea "This event is raising money for the Cultural Arts Council. The Arts Council pro…" at bounding box center [256, 547] width 460 height 72
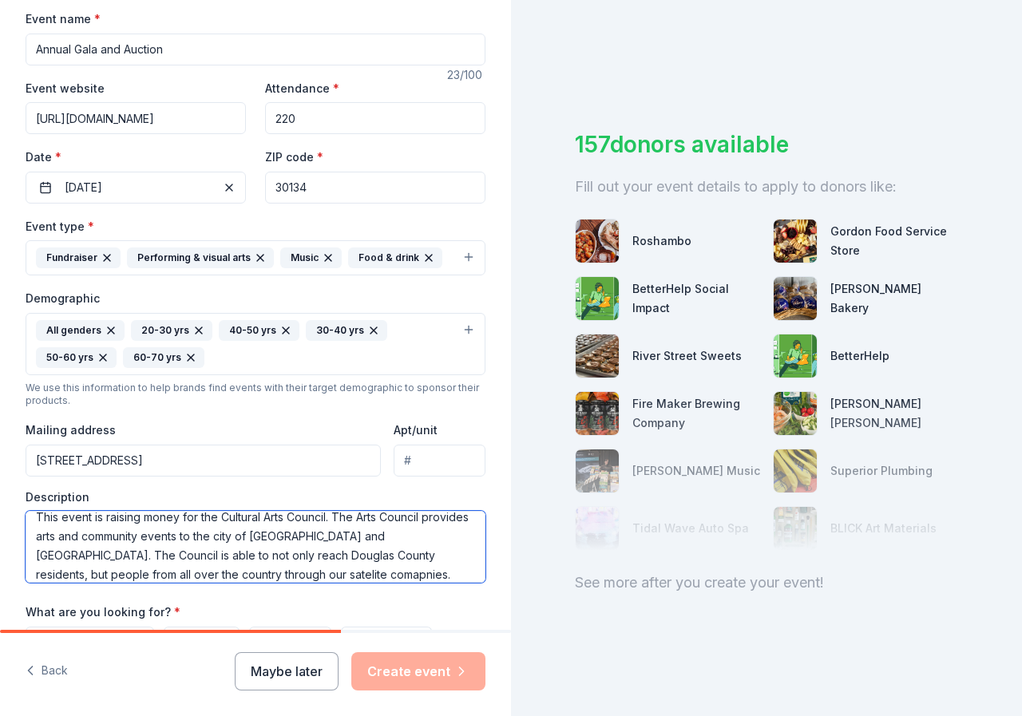
click at [287, 576] on textarea "This event is raising money for the Cultural Arts Council. The Arts Council pro…" at bounding box center [256, 547] width 460 height 72
type textarea "This event is raising money for the Cultural Arts Council. The Arts Council pro…"
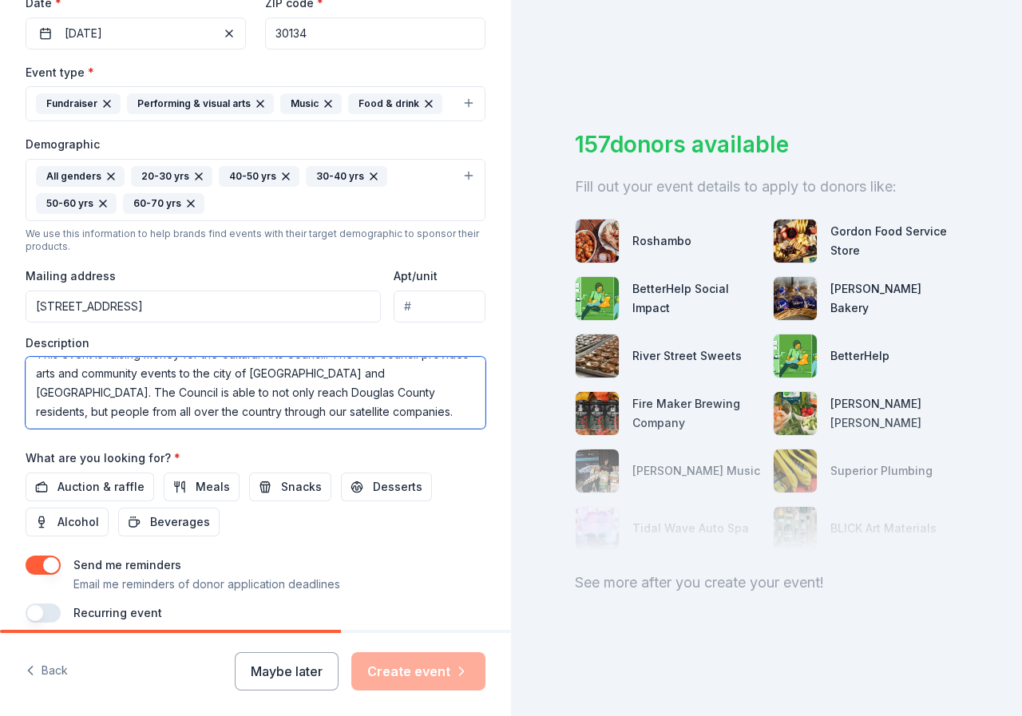
scroll to position [399, 0]
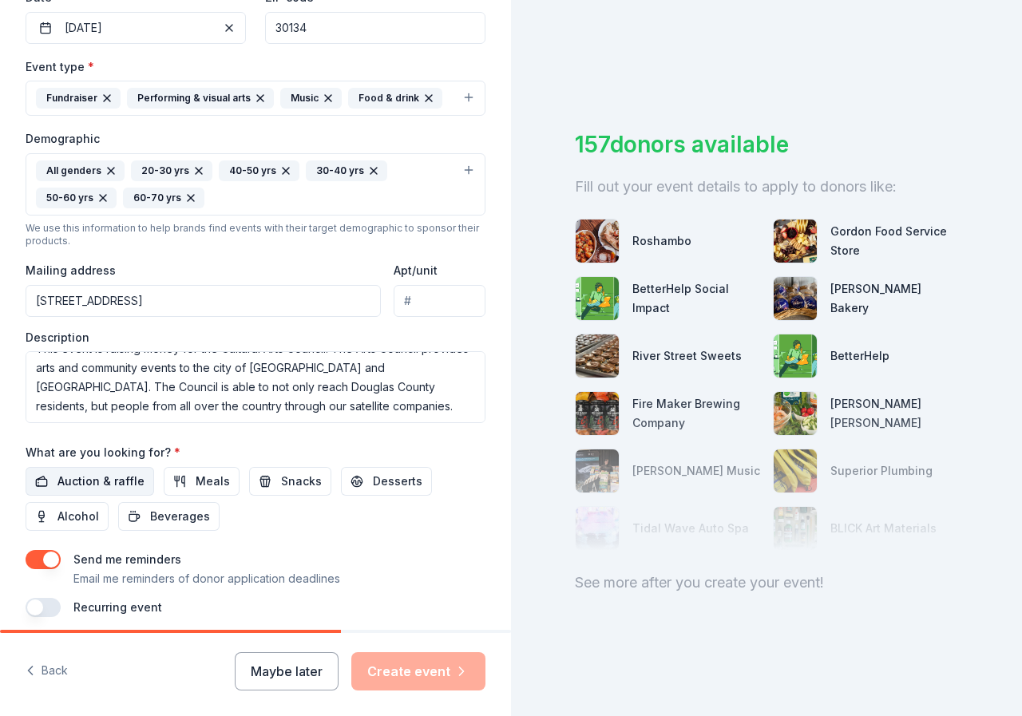
click at [108, 485] on span "Auction & raffle" at bounding box center [100, 481] width 87 height 19
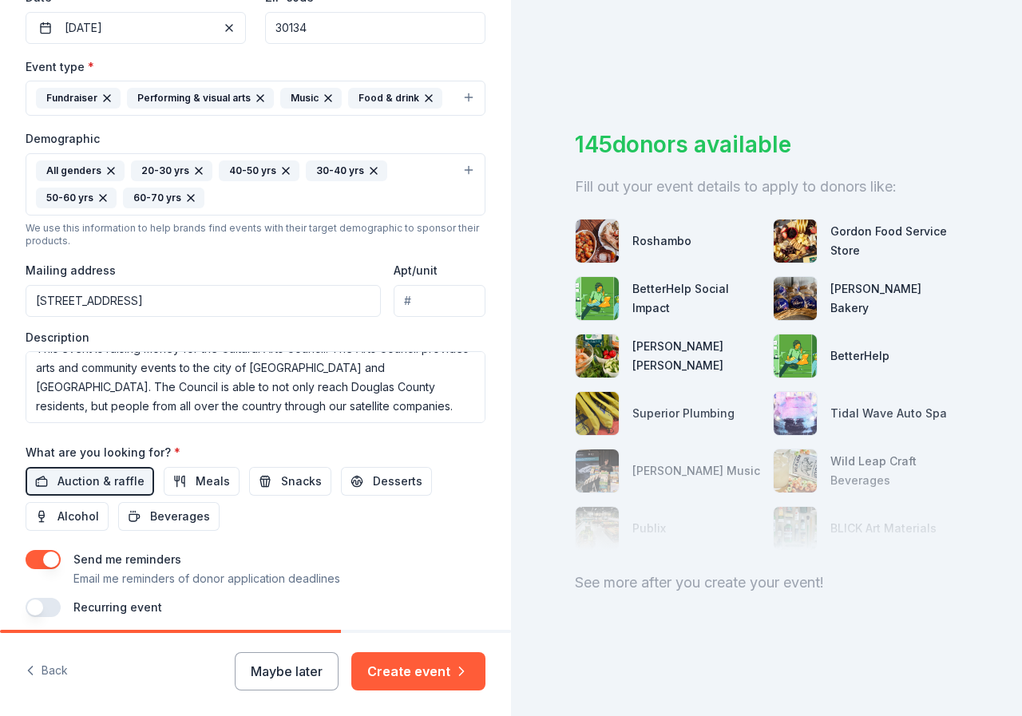
scroll to position [463, 0]
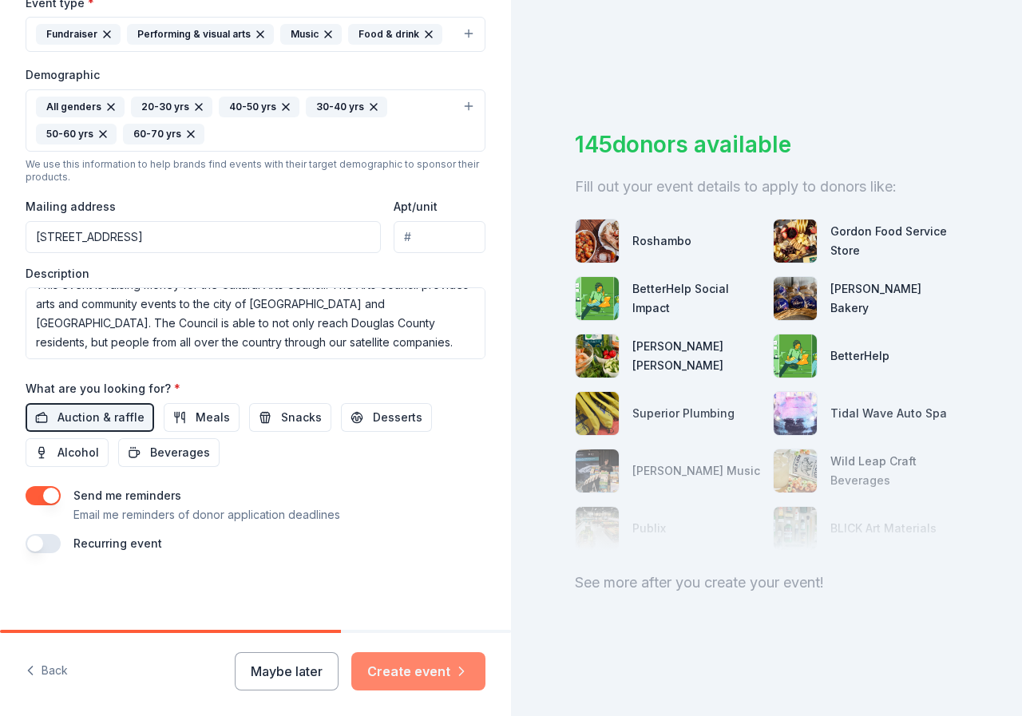
click at [444, 678] on button "Create event" at bounding box center [418, 671] width 134 height 38
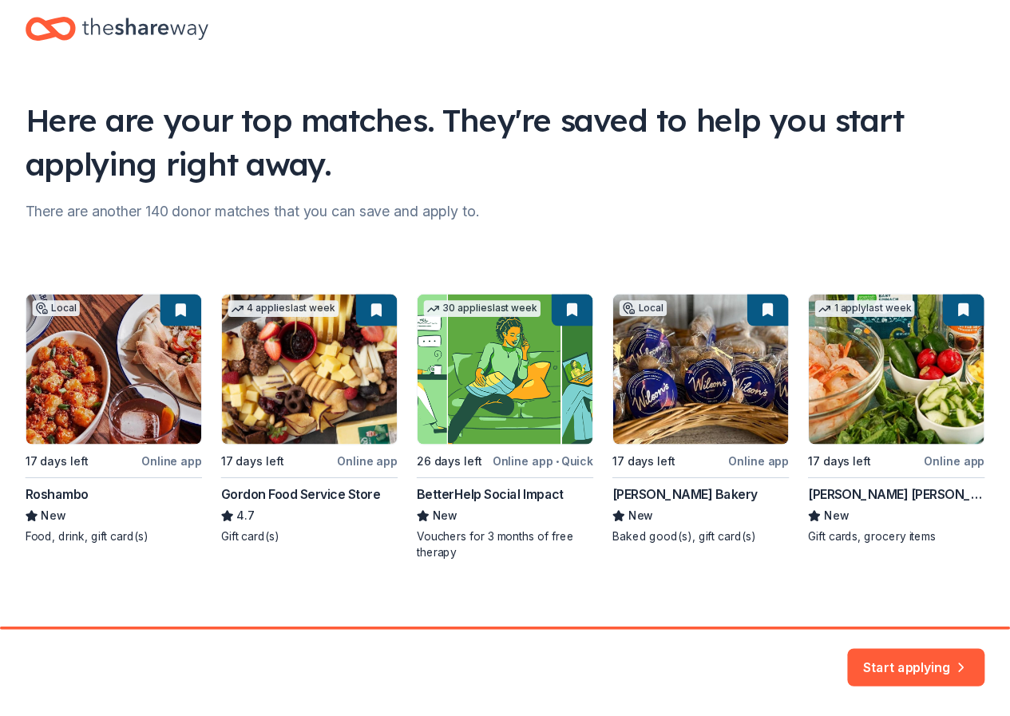
scroll to position [42, 0]
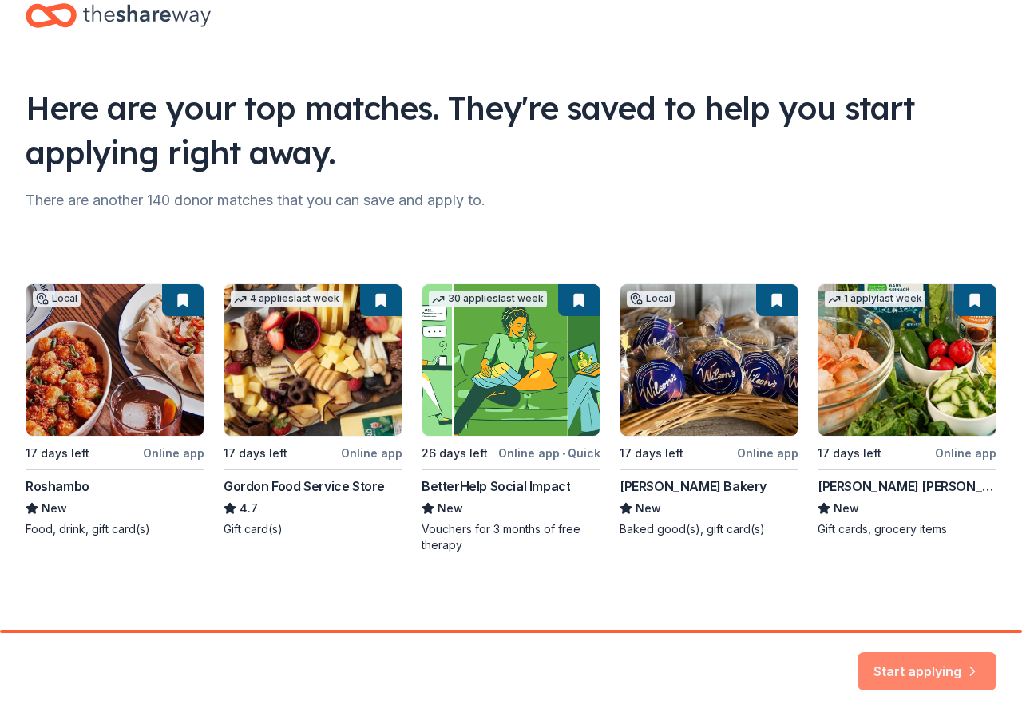
click at [981, 675] on button "Start applying" at bounding box center [926, 661] width 139 height 38
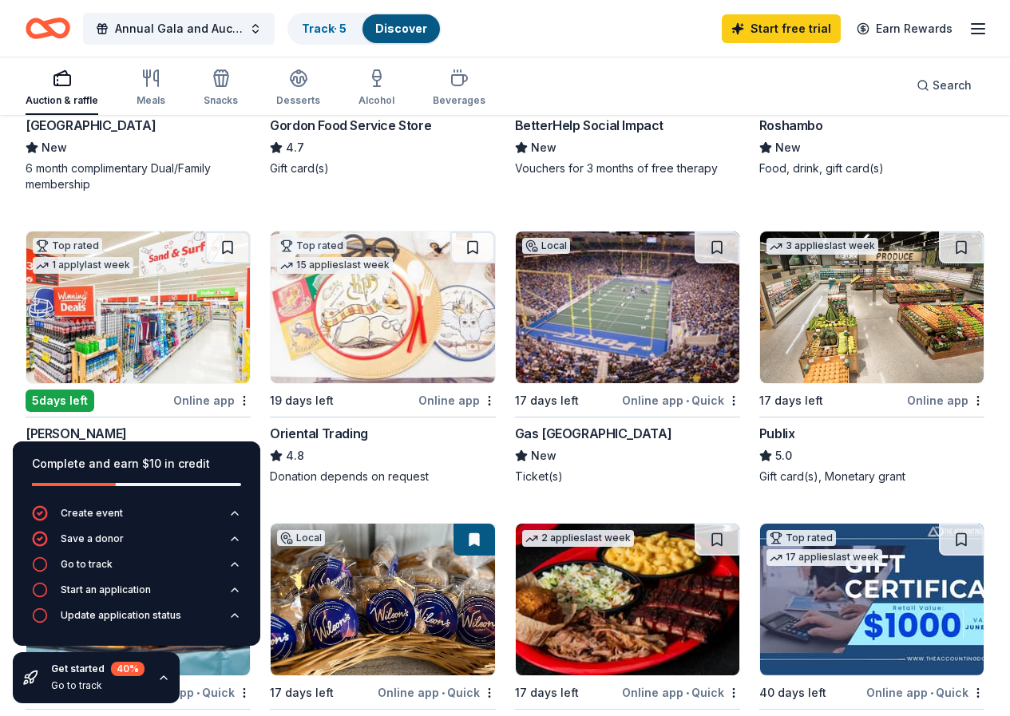
scroll to position [399, 0]
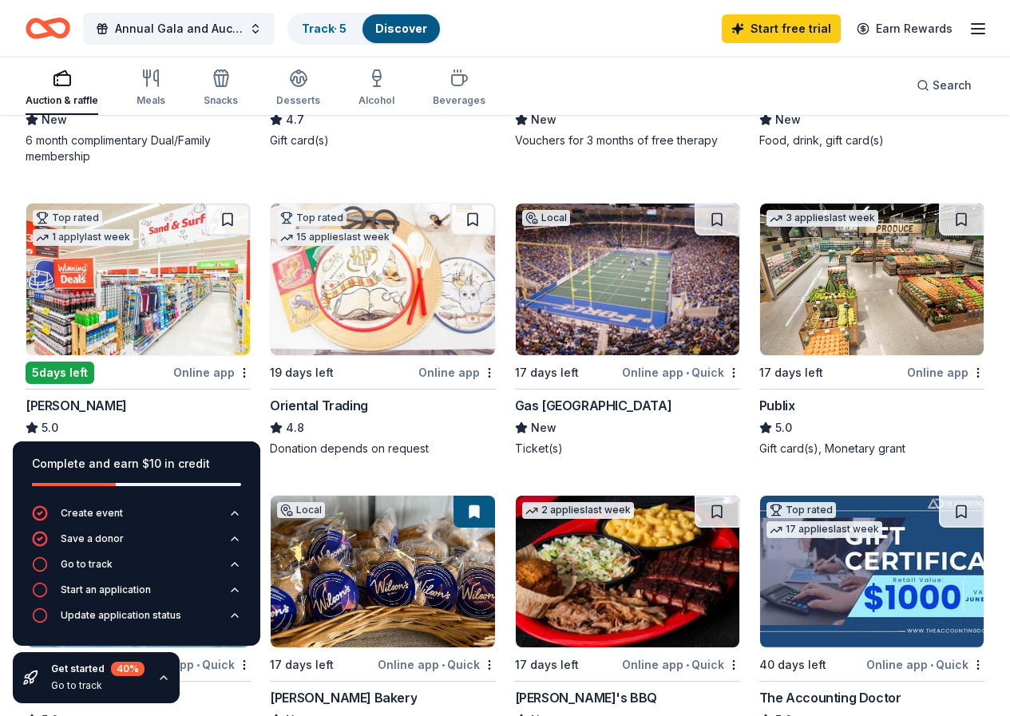
click at [250, 496] on img at bounding box center [137, 572] width 223 height 152
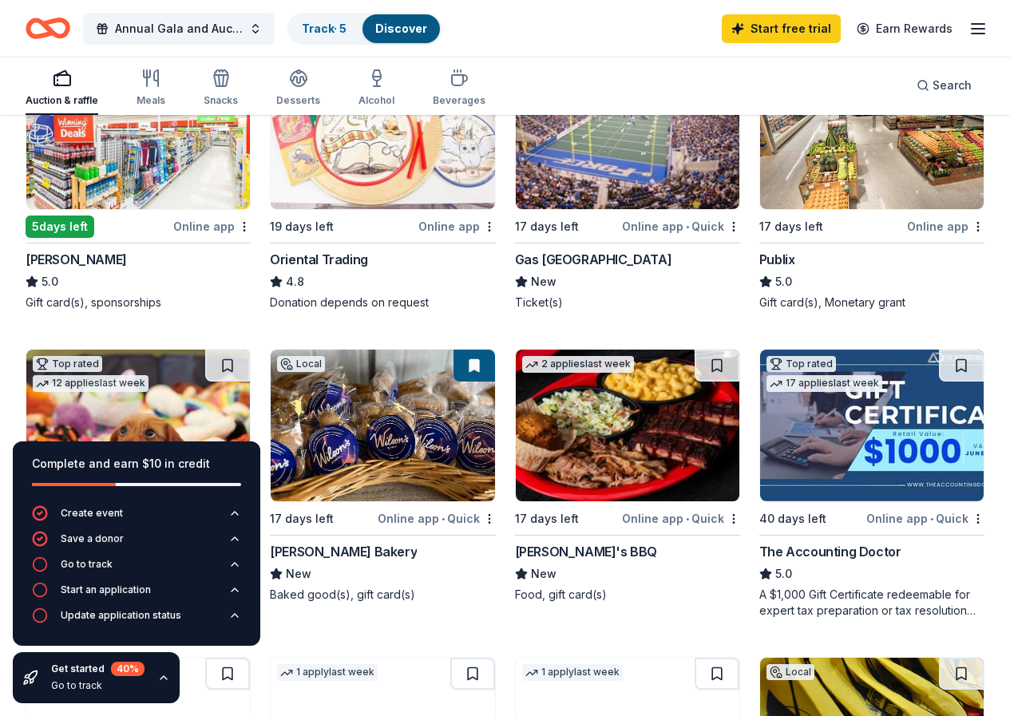
scroll to position [559, 0]
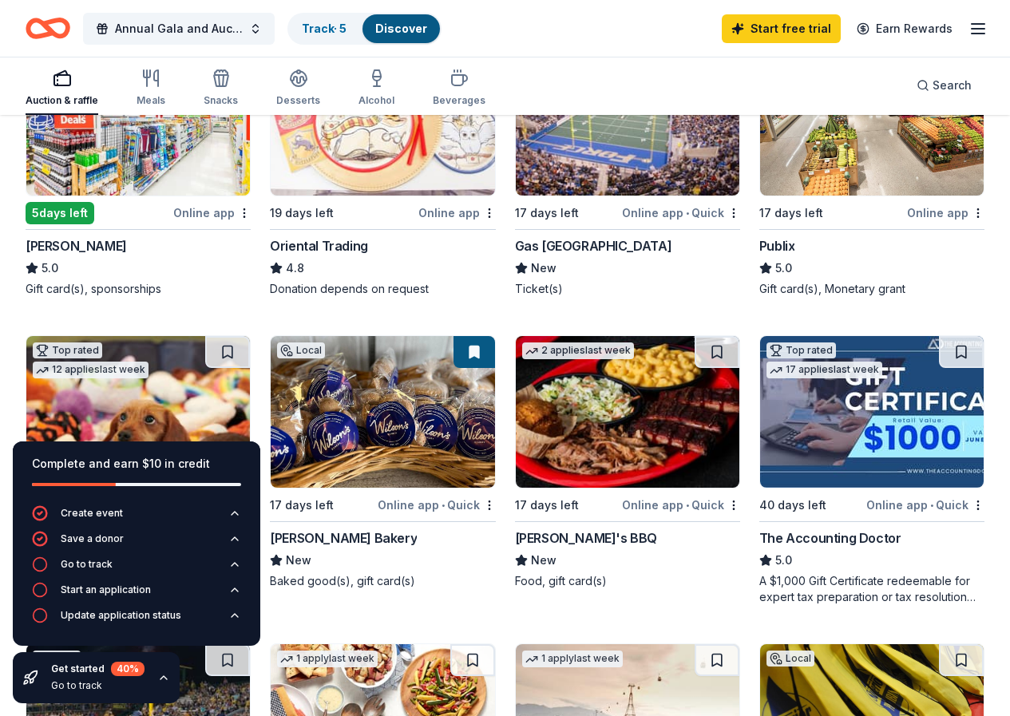
click at [250, 644] on img at bounding box center [137, 720] width 223 height 152
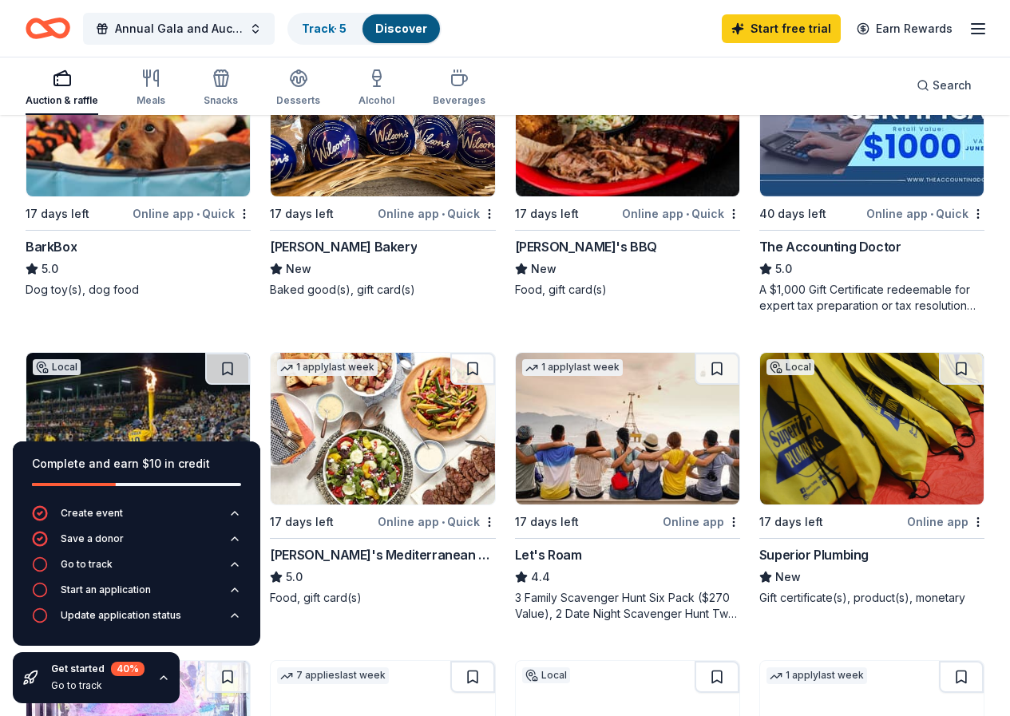
scroll to position [878, 0]
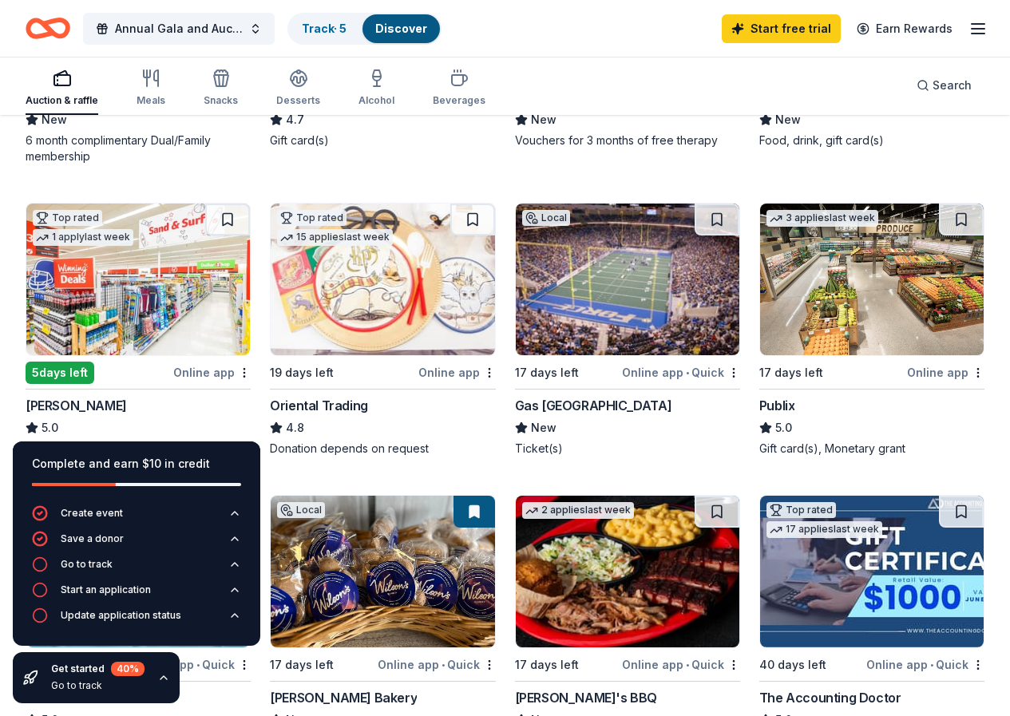
scroll to position [479, 0]
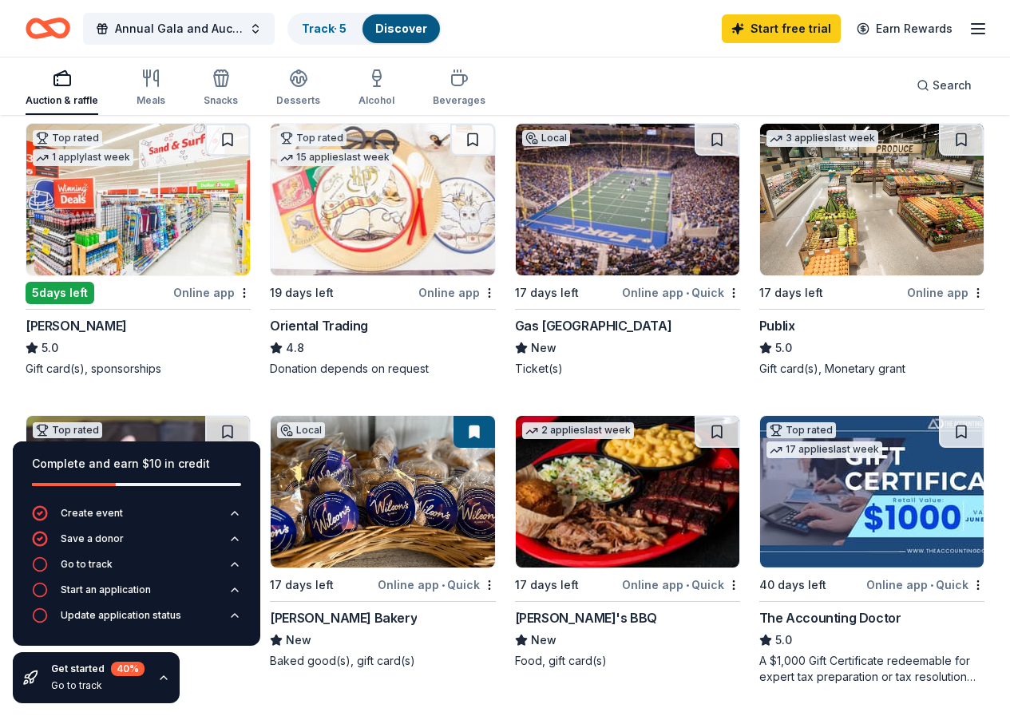
click at [515, 325] on div "Gas South District" at bounding box center [593, 325] width 157 height 19
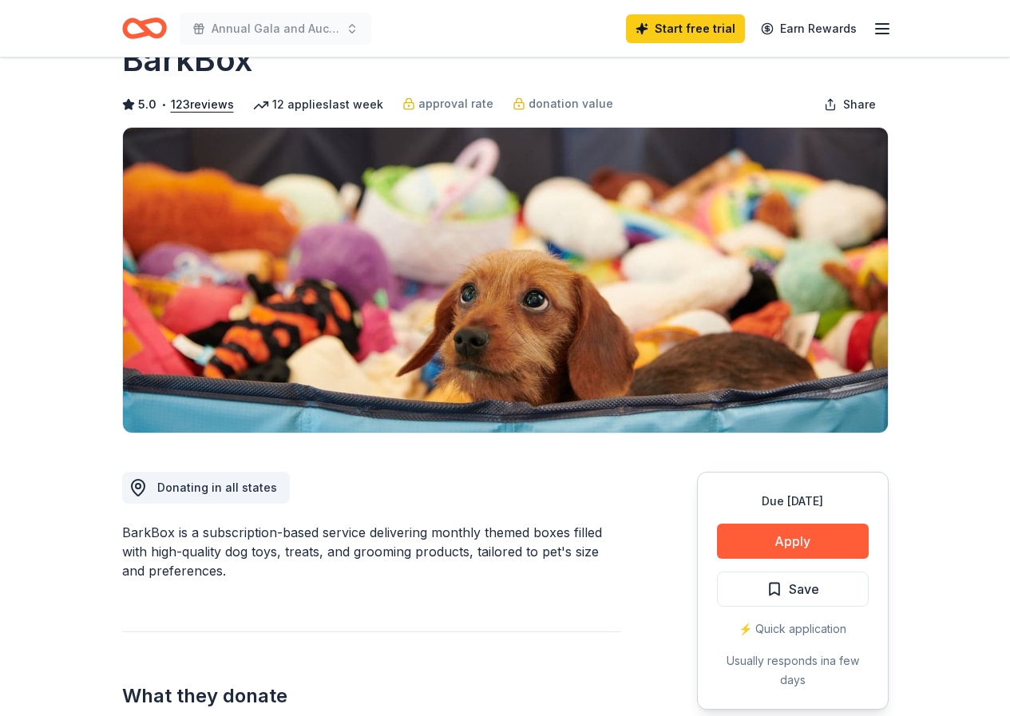
scroll to position [80, 0]
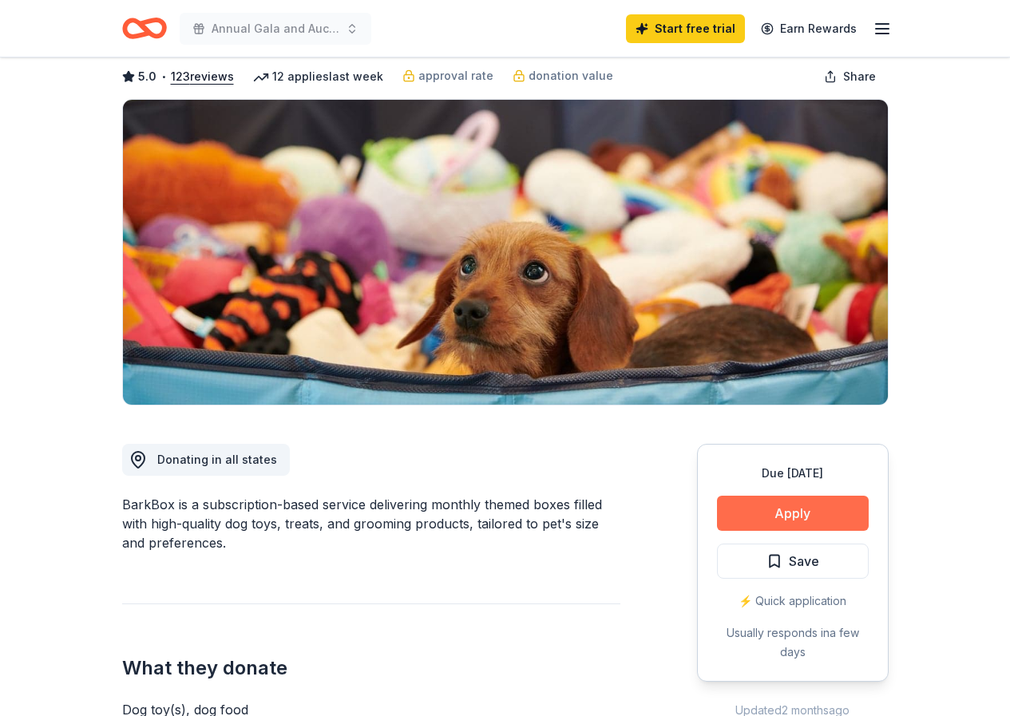
click at [776, 512] on button "Apply" at bounding box center [793, 513] width 152 height 35
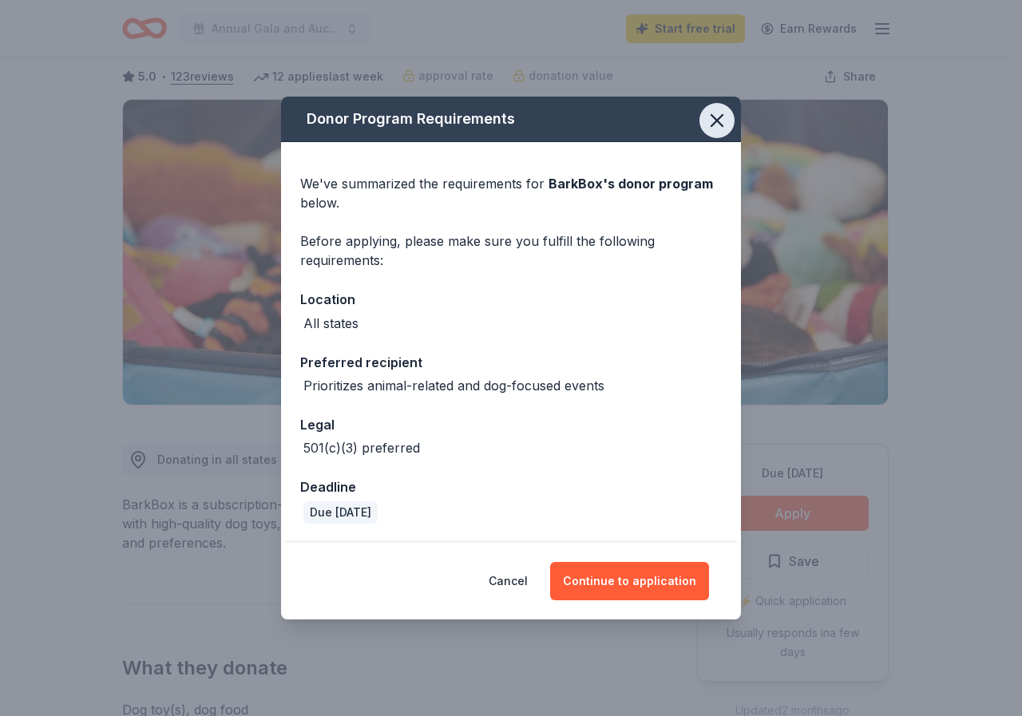
click at [711, 121] on icon "button" at bounding box center [717, 120] width 22 height 22
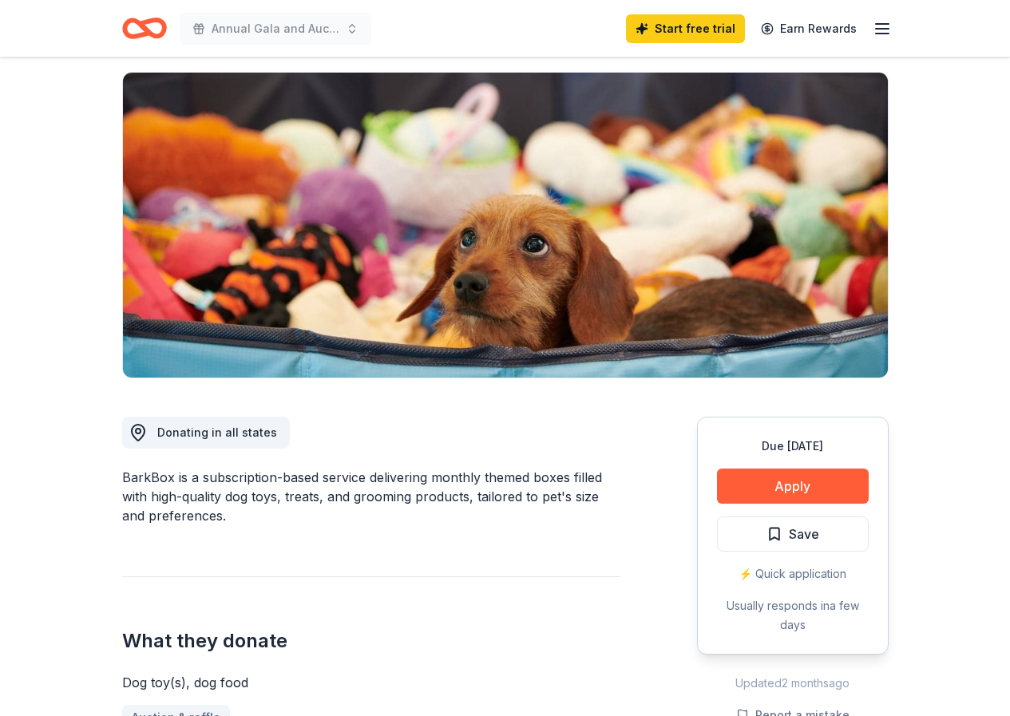
scroll to position [0, 0]
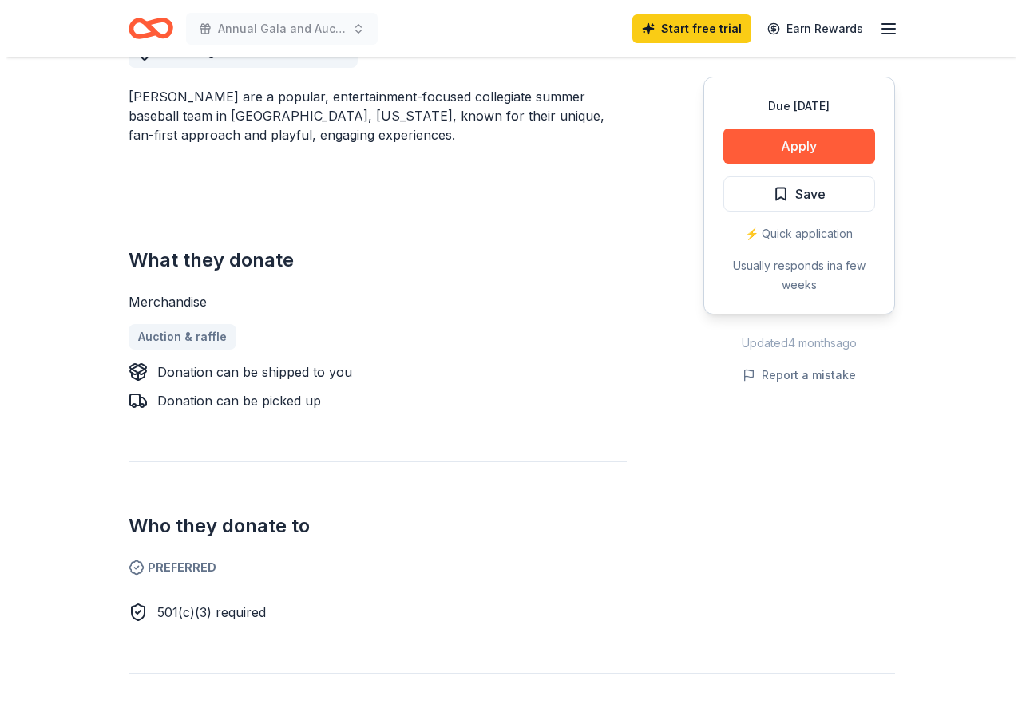
scroll to position [479, 0]
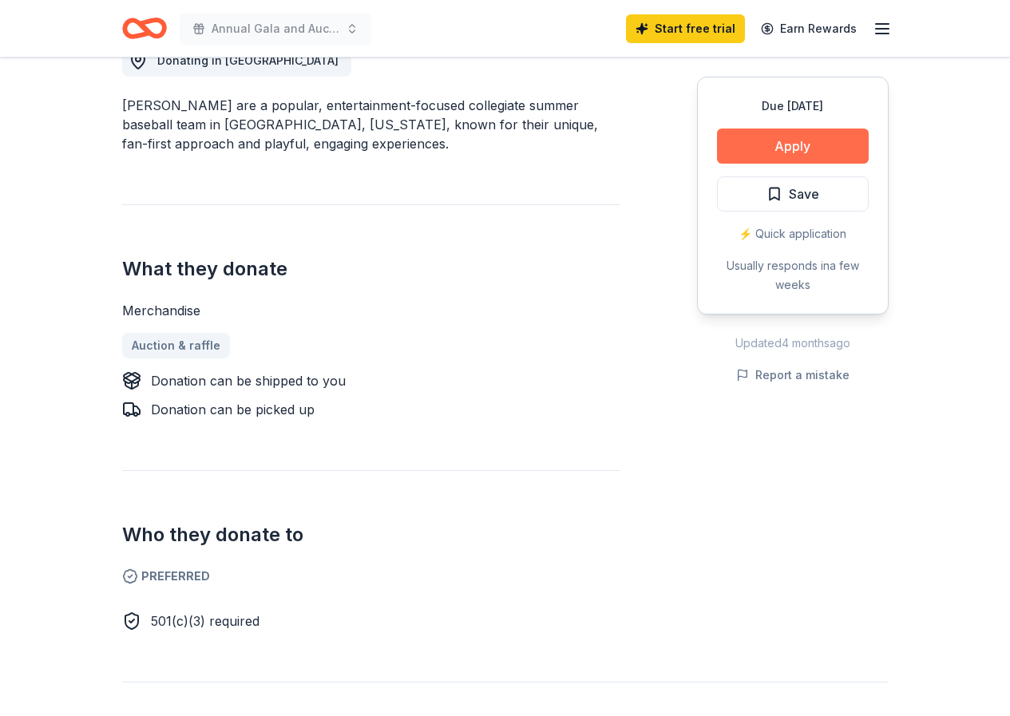
click at [755, 155] on button "Apply" at bounding box center [793, 145] width 152 height 35
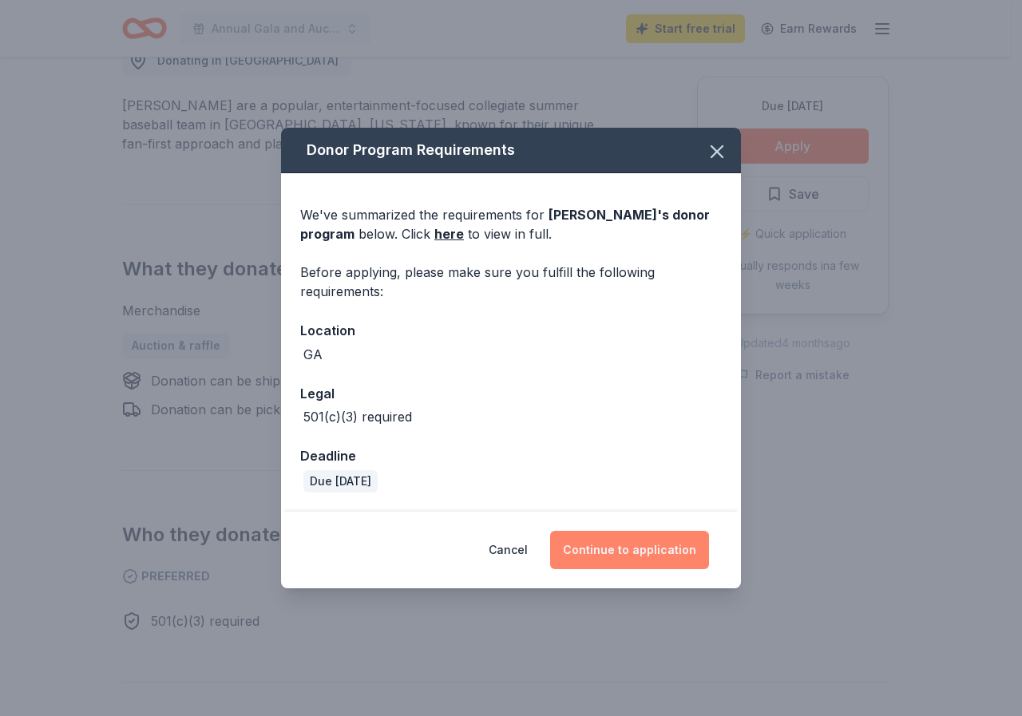
click at [613, 543] on button "Continue to application" at bounding box center [629, 550] width 159 height 38
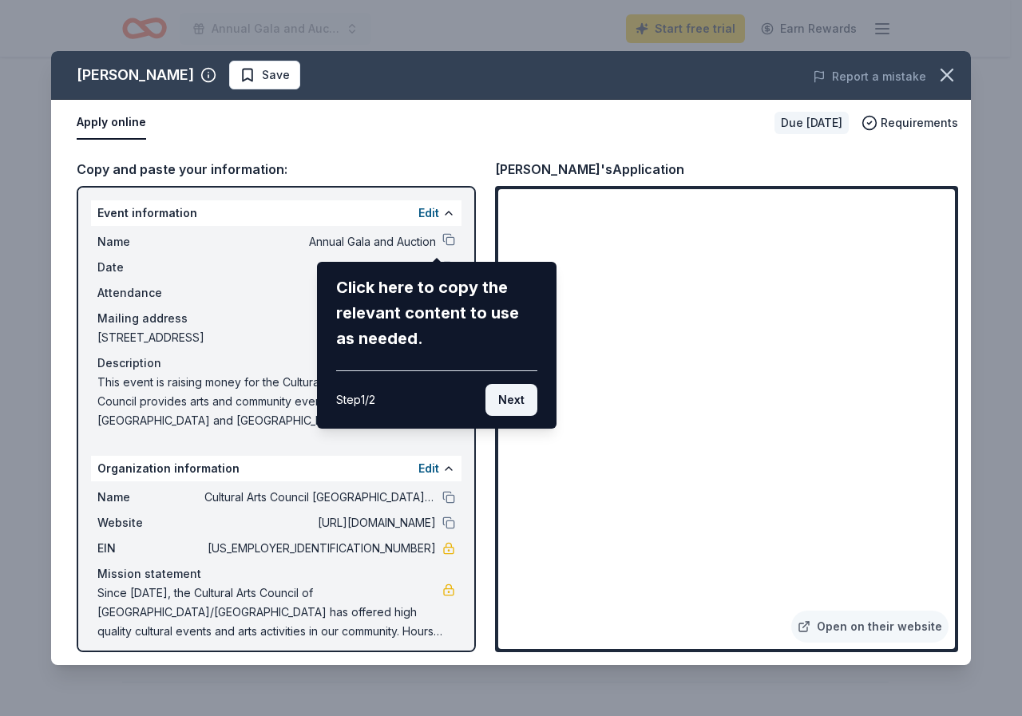
click at [500, 407] on button "Next" at bounding box center [511, 400] width 52 height 32
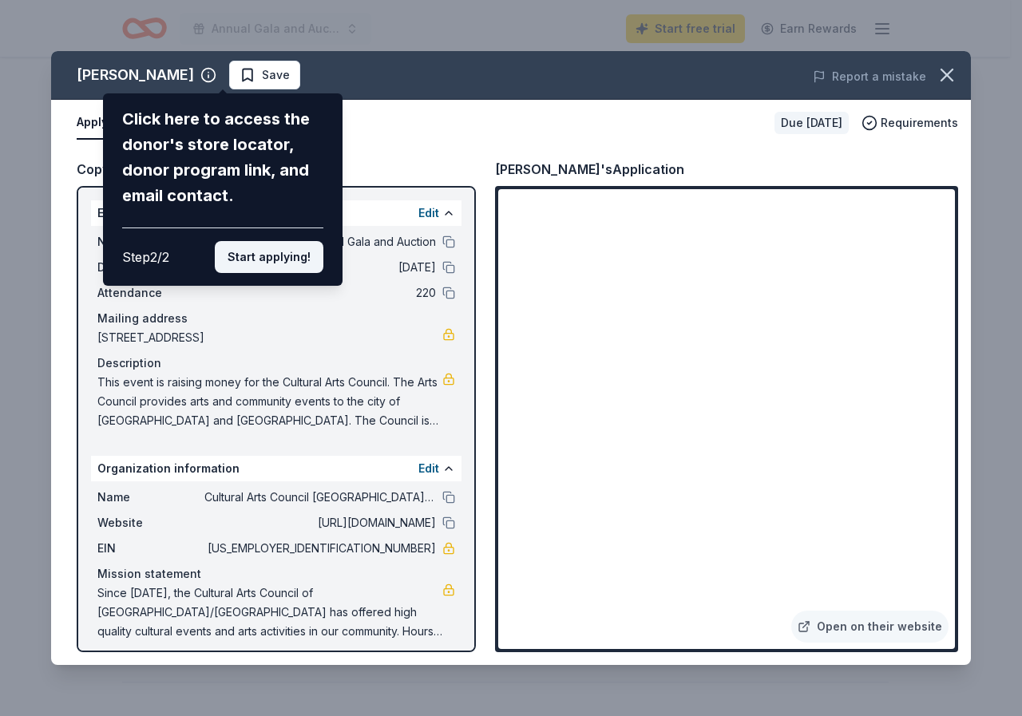
click at [304, 256] on button "Start applying!" at bounding box center [269, 257] width 109 height 32
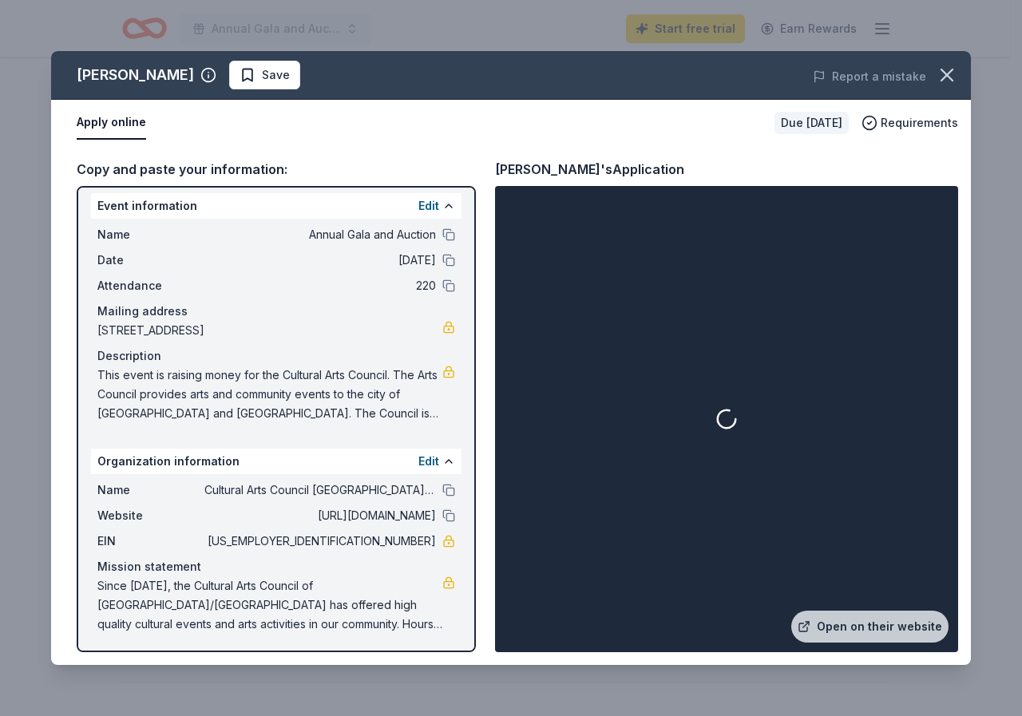
scroll to position [10, 0]
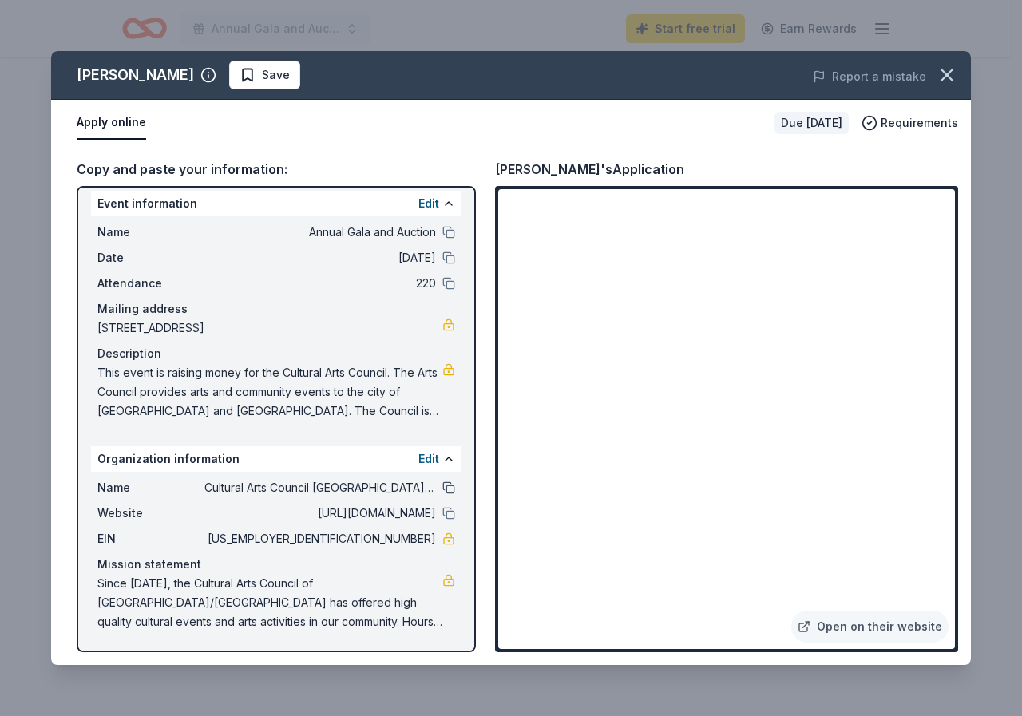
click at [442, 486] on button at bounding box center [448, 487] width 13 height 13
drag, startPoint x: 96, startPoint y: 367, endPoint x: 287, endPoint y: 409, distance: 195.4
click at [287, 409] on div "Name Annual Gala and Auction Date 11/15/25 Attendance 220 Mailing address 8652 …" at bounding box center [276, 321] width 370 height 211
drag, startPoint x: 951, startPoint y: 80, endPoint x: 941, endPoint y: 87, distance: 12.6
click at [949, 83] on icon "button" at bounding box center [946, 75] width 22 height 22
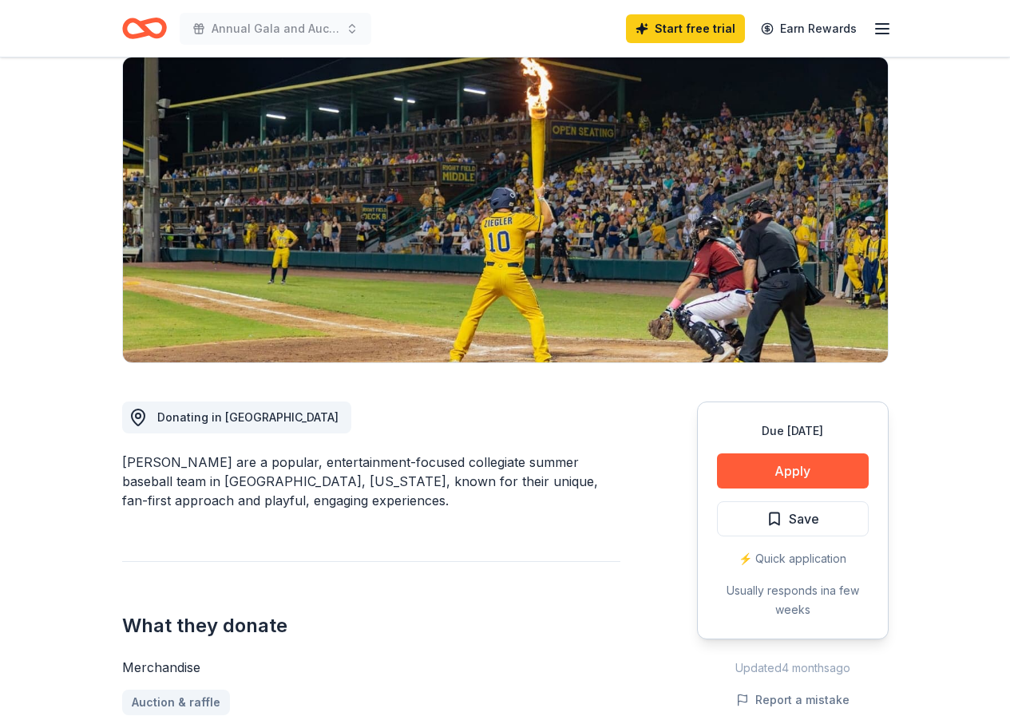
scroll to position [0, 0]
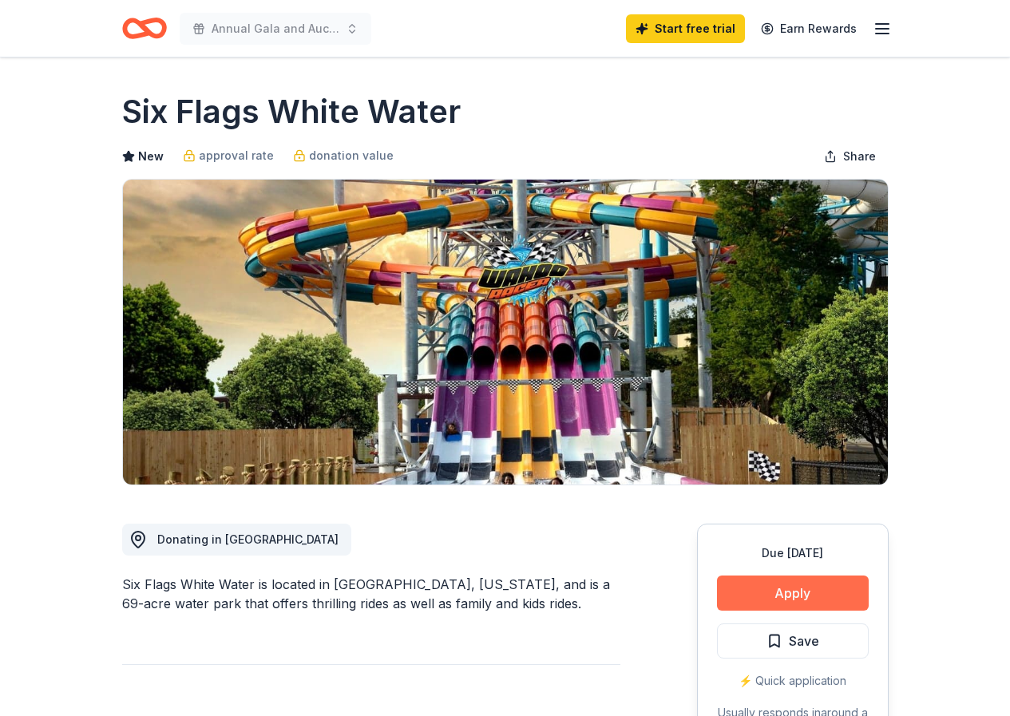
click at [790, 599] on button "Apply" at bounding box center [793, 592] width 152 height 35
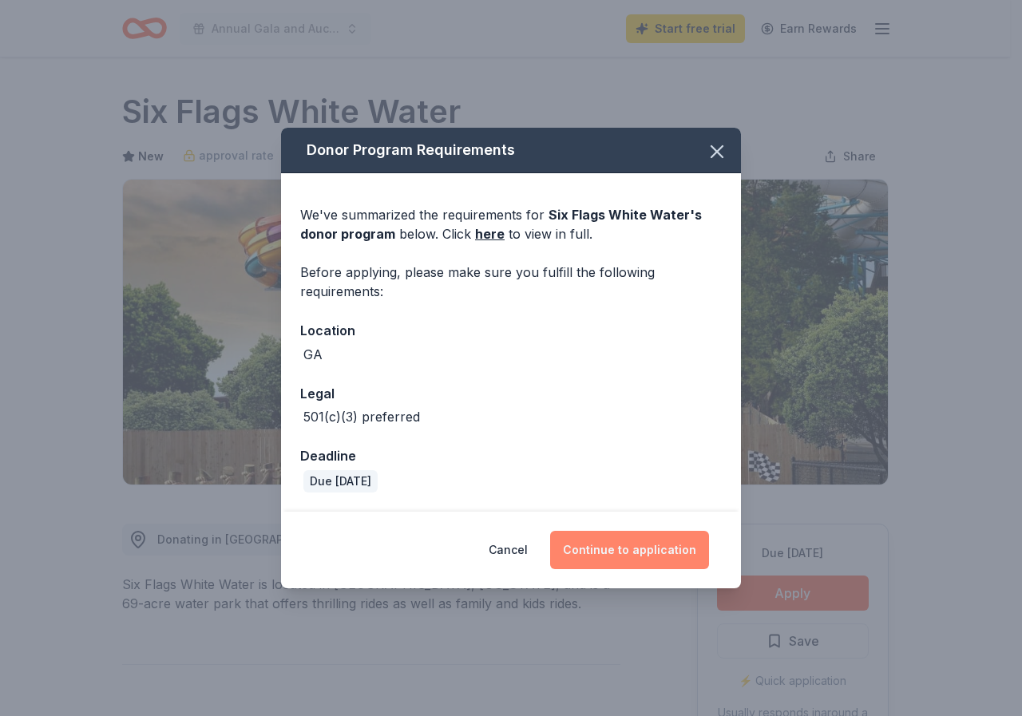
click at [670, 541] on button "Continue to application" at bounding box center [629, 550] width 159 height 38
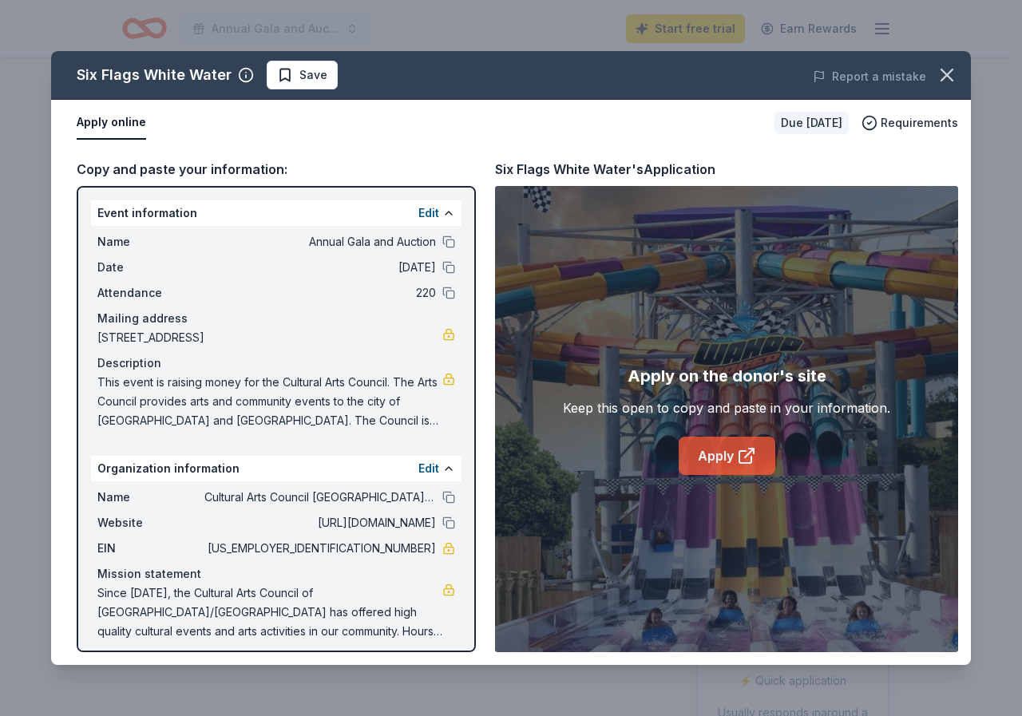
click at [748, 451] on icon at bounding box center [746, 455] width 19 height 19
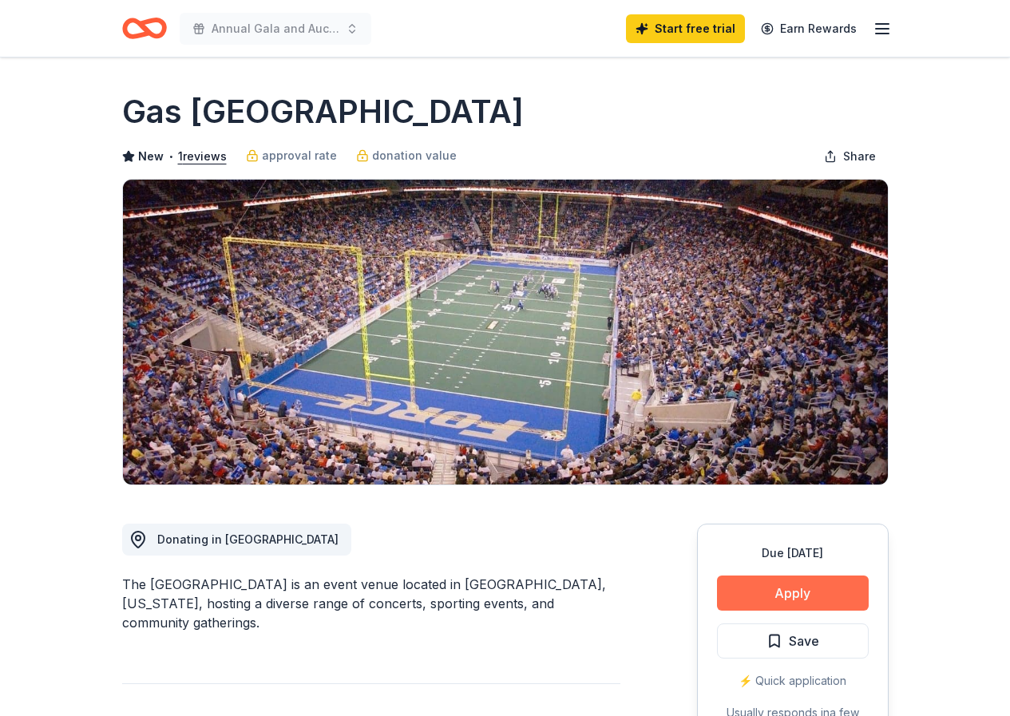
click at [769, 577] on button "Apply" at bounding box center [793, 592] width 152 height 35
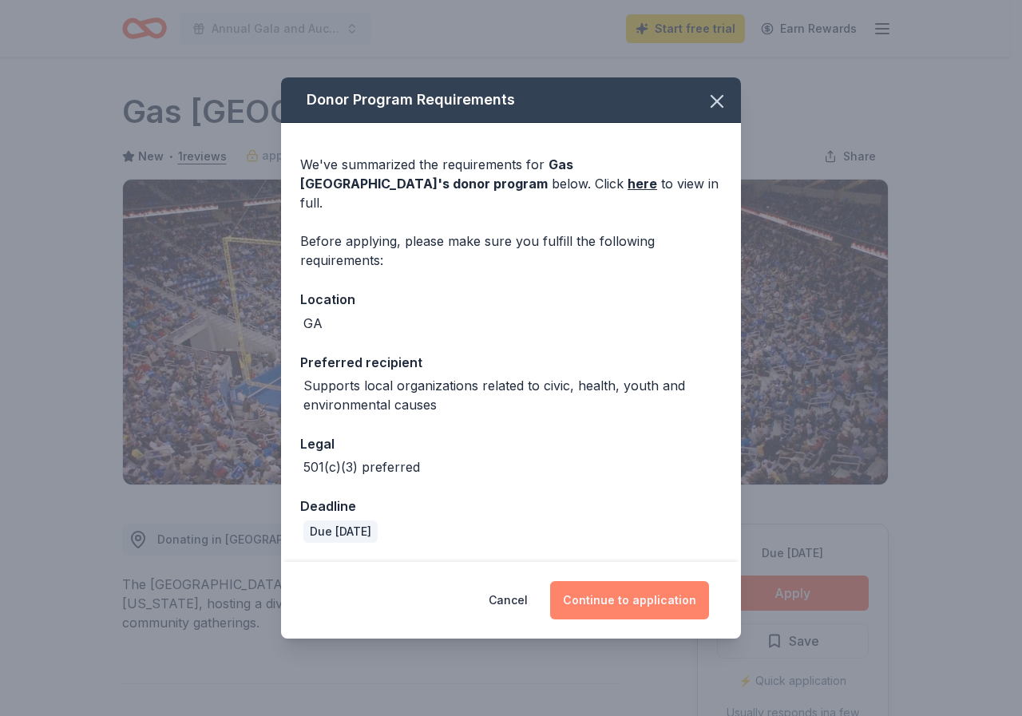
click at [652, 581] on button "Continue to application" at bounding box center [629, 600] width 159 height 38
